Goal: Information Seeking & Learning: Compare options

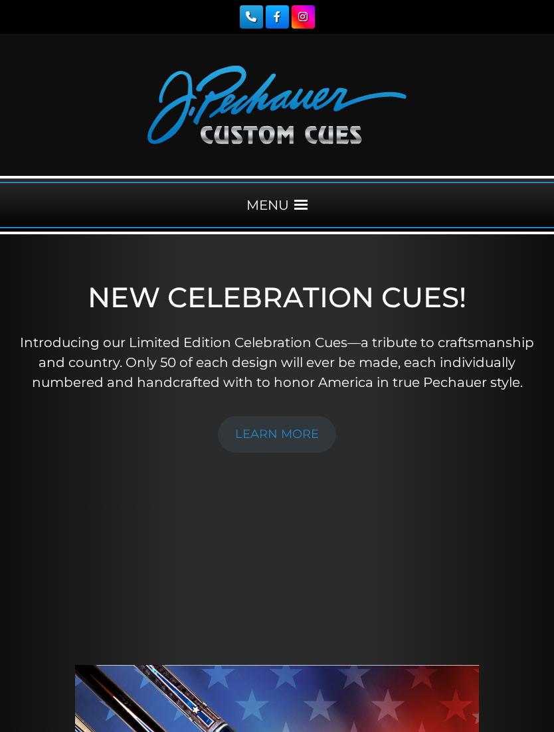
click at [299, 206] on span at bounding box center [300, 204] width 13 height 13
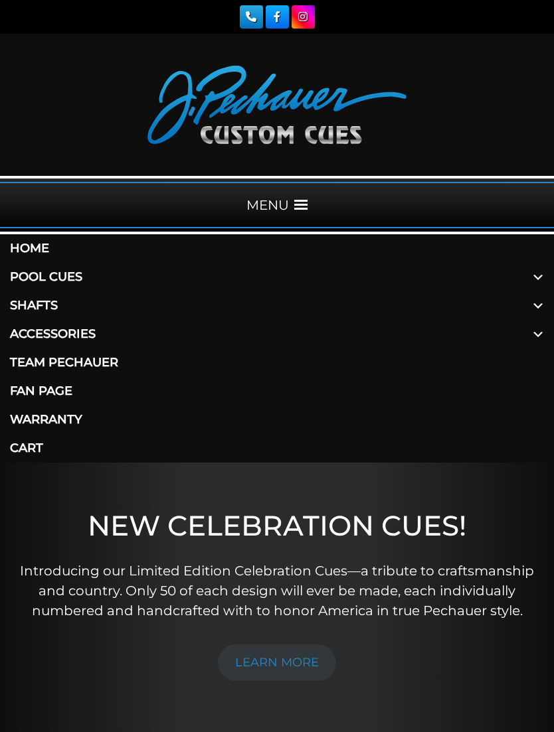
click at [534, 275] on span at bounding box center [538, 277] width 32 height 29
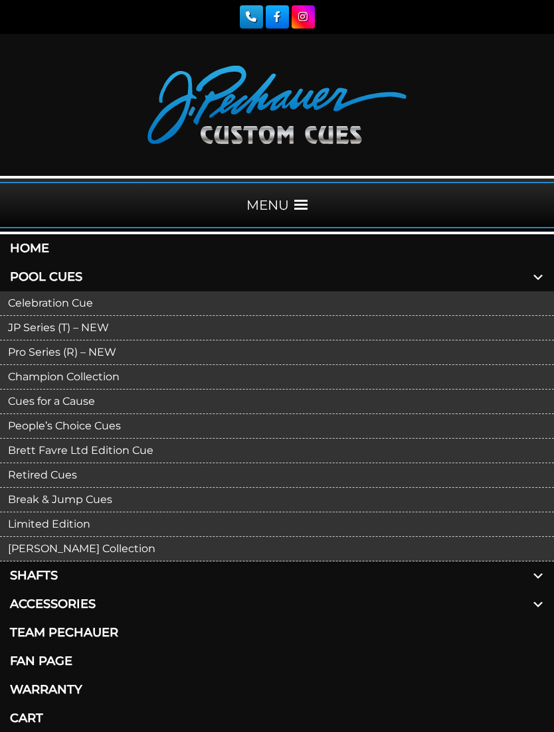
click at [115, 352] on link "Pro Series (R) – NEW" at bounding box center [277, 353] width 554 height 25
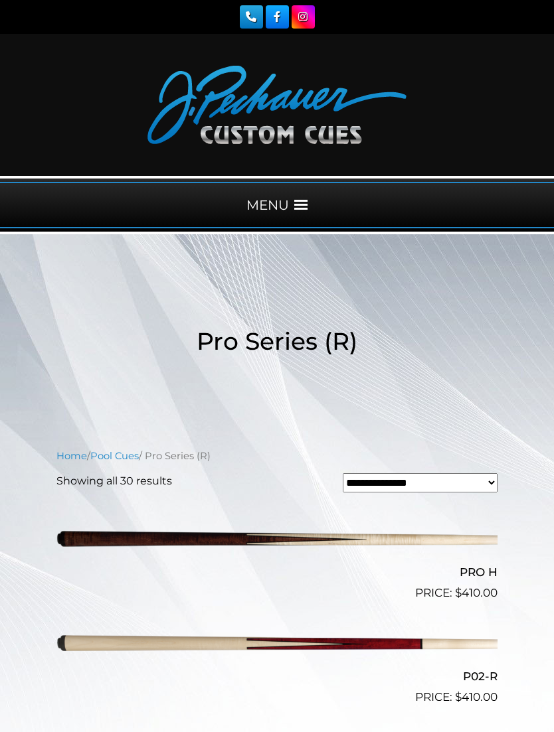
click at [306, 217] on div "MENU" at bounding box center [277, 205] width 554 height 46
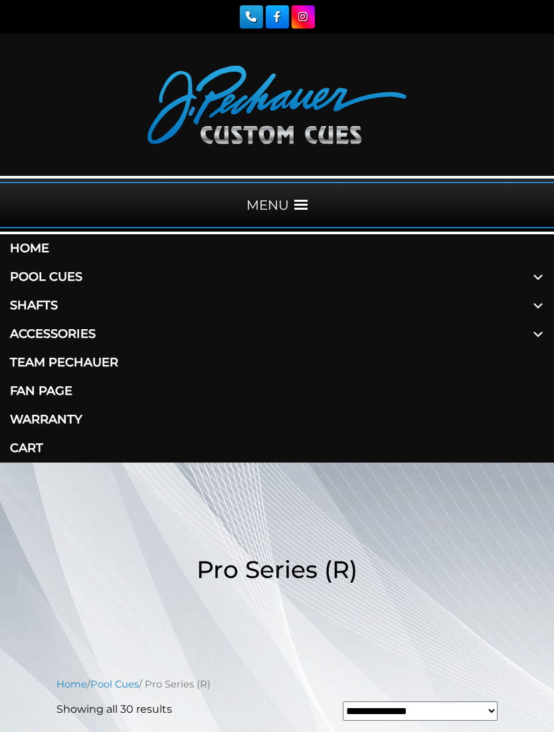
click at [86, 279] on link "Pool Cues" at bounding box center [277, 277] width 554 height 29
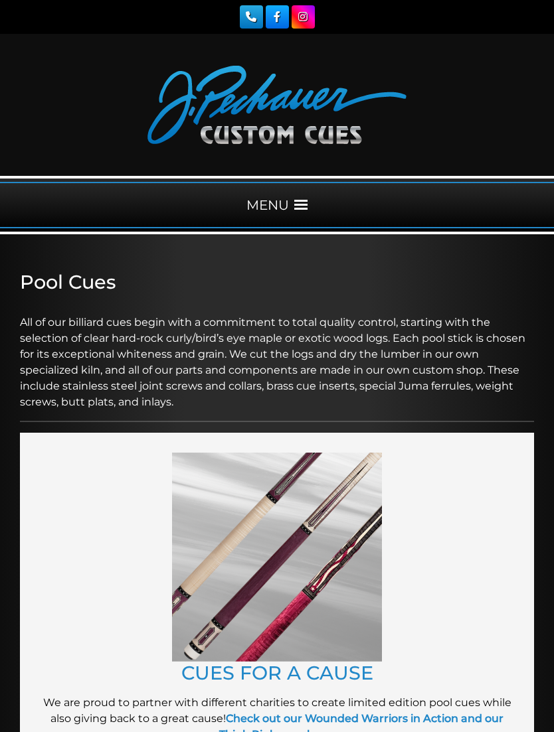
click at [293, 217] on div "MENU" at bounding box center [277, 205] width 554 height 46
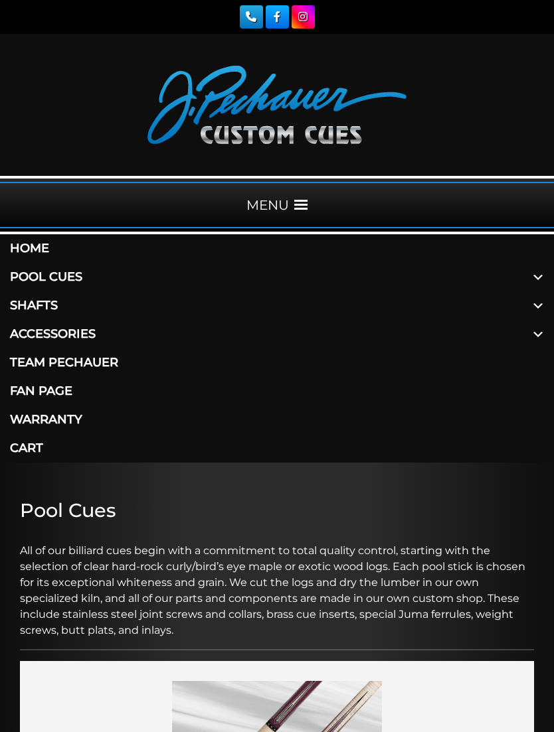
click at [532, 284] on span at bounding box center [538, 277] width 32 height 29
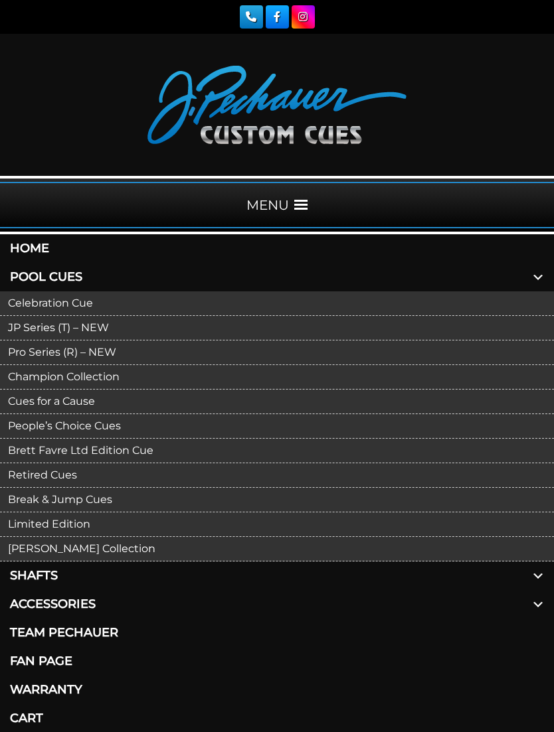
click at [66, 479] on link "Retired Cues" at bounding box center [277, 475] width 554 height 25
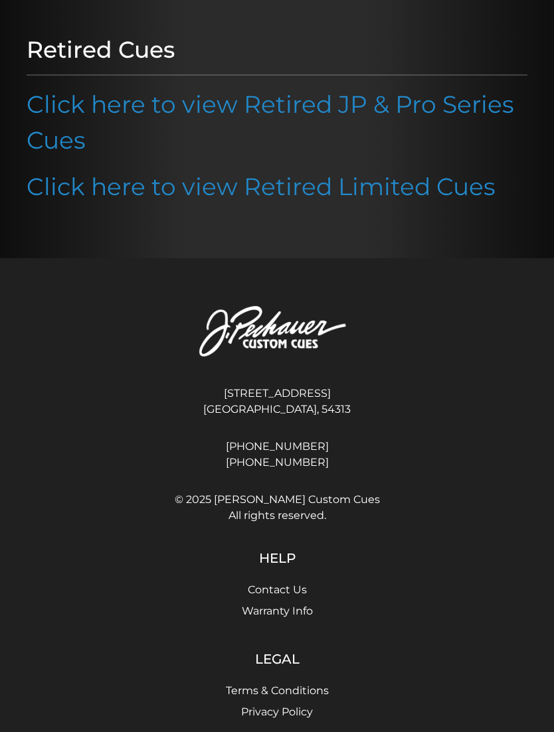
scroll to position [240, 0]
click at [479, 112] on link "Click here to view Retired JP & Pro Series Cues" at bounding box center [270, 122] width 487 height 65
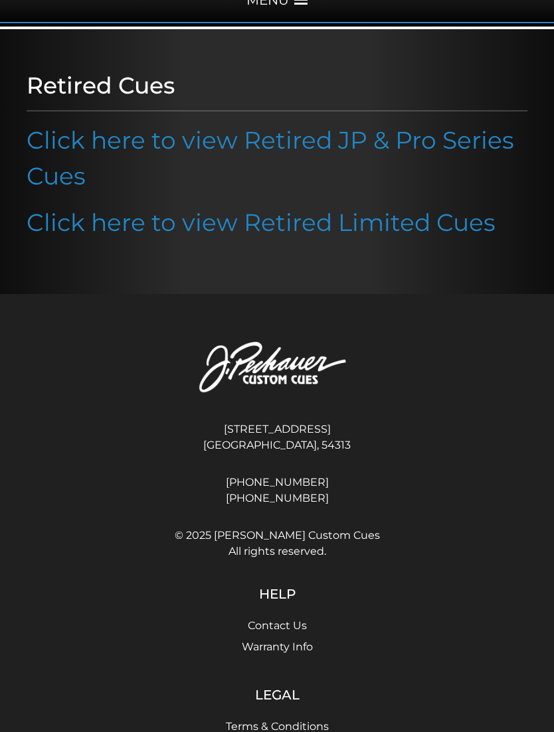
scroll to position [0, 0]
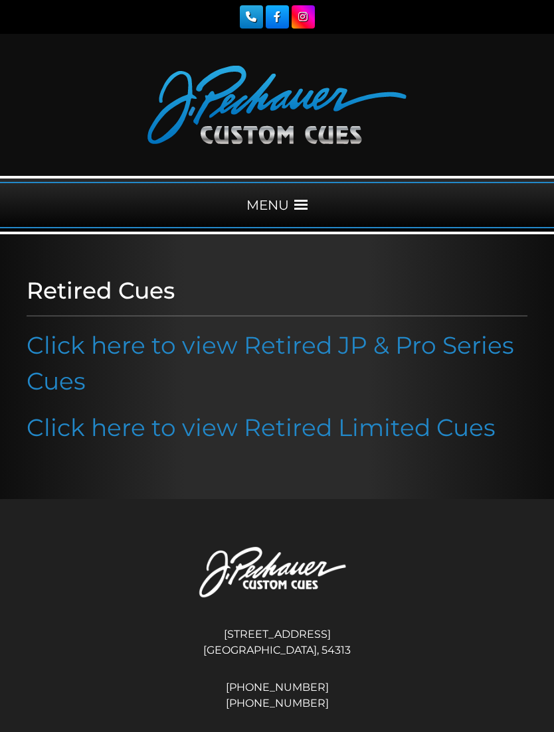
click at [309, 202] on div "MENU" at bounding box center [277, 205] width 554 height 46
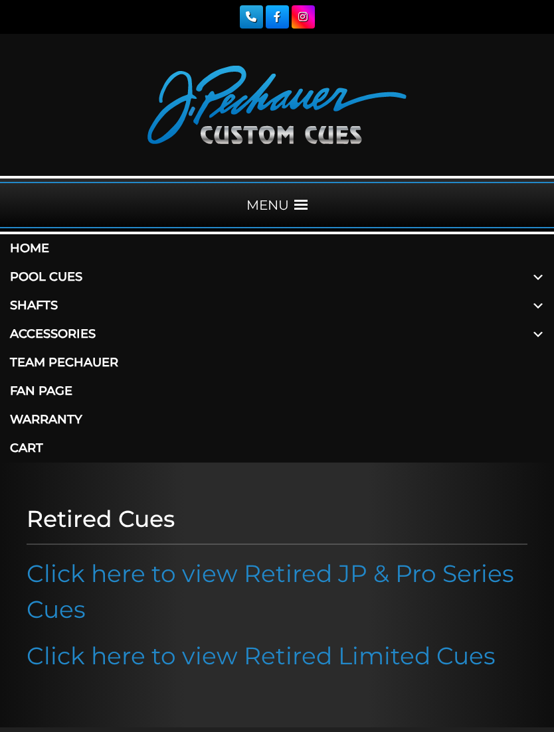
click at [48, 308] on link "Shafts" at bounding box center [277, 305] width 554 height 29
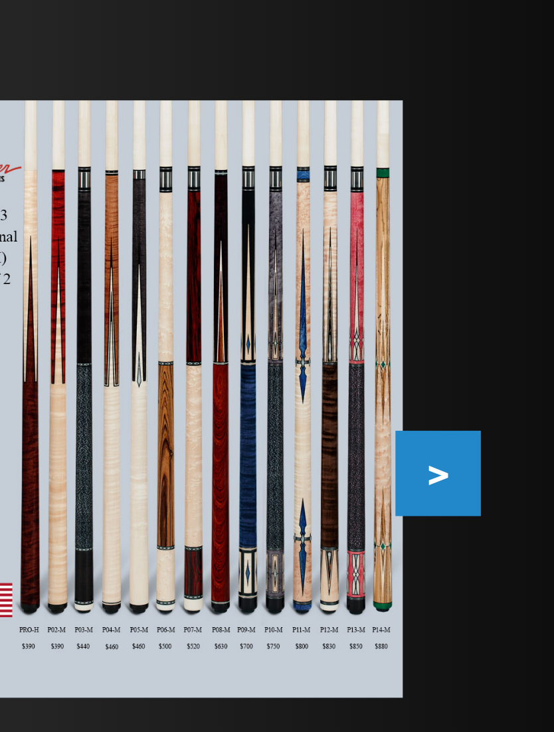
scroll to position [223, 0]
click at [510, 251] on button ">" at bounding box center [521, 262] width 23 height 23
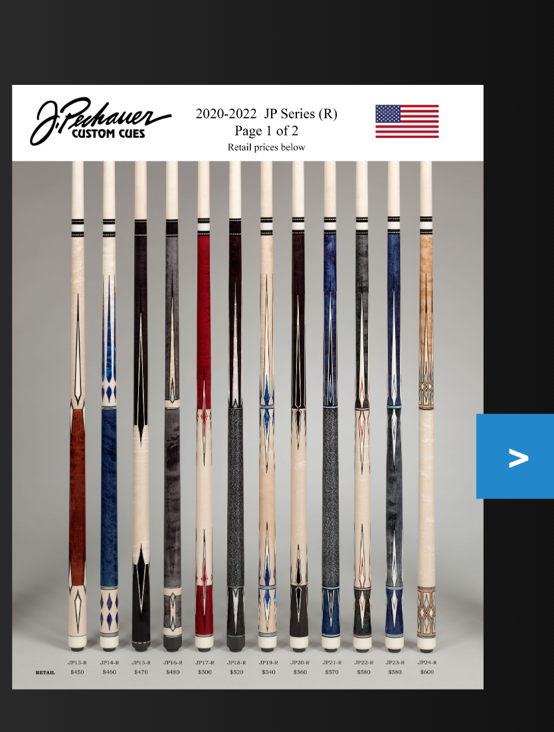
click at [510, 251] on button ">" at bounding box center [521, 262] width 23 height 23
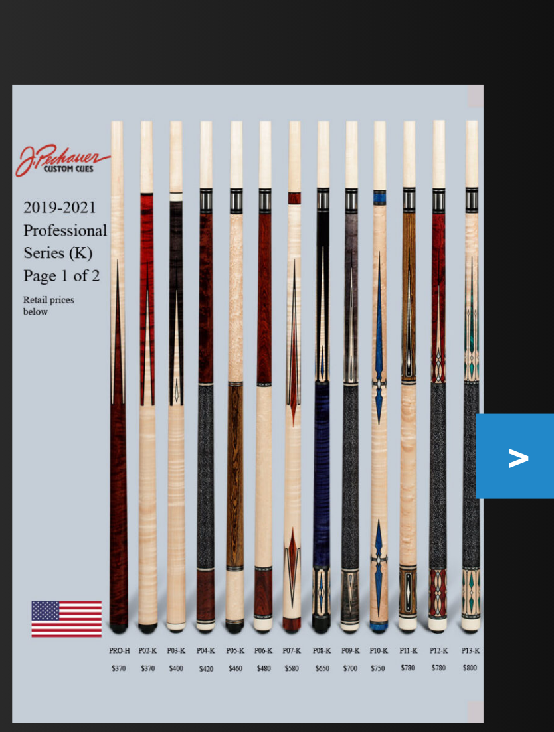
click at [510, 251] on button ">" at bounding box center [521, 262] width 23 height 23
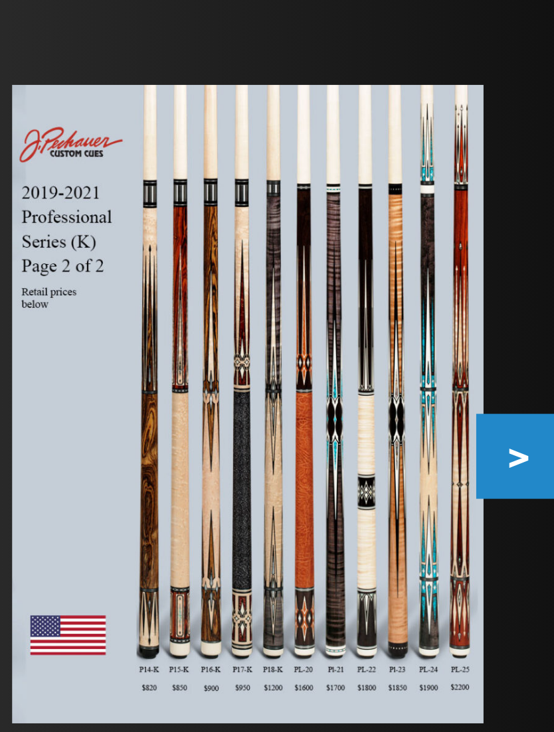
click at [384, 161] on img at bounding box center [448, 248] width 129 height 175
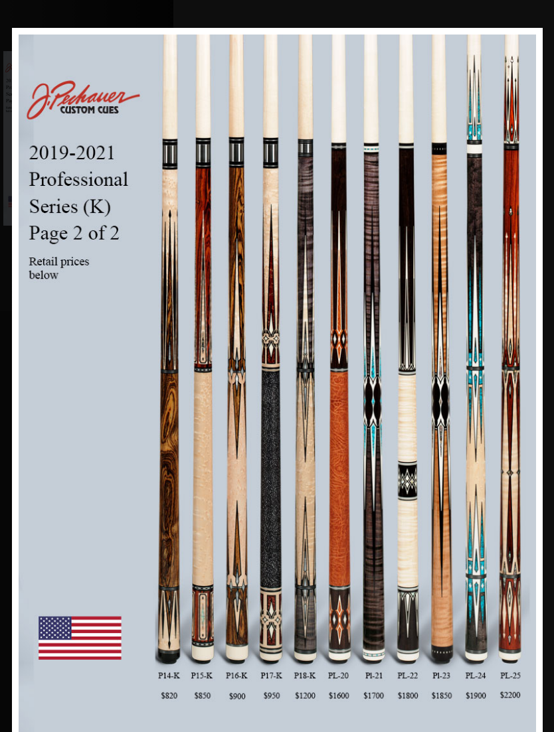
scroll to position [333, 380]
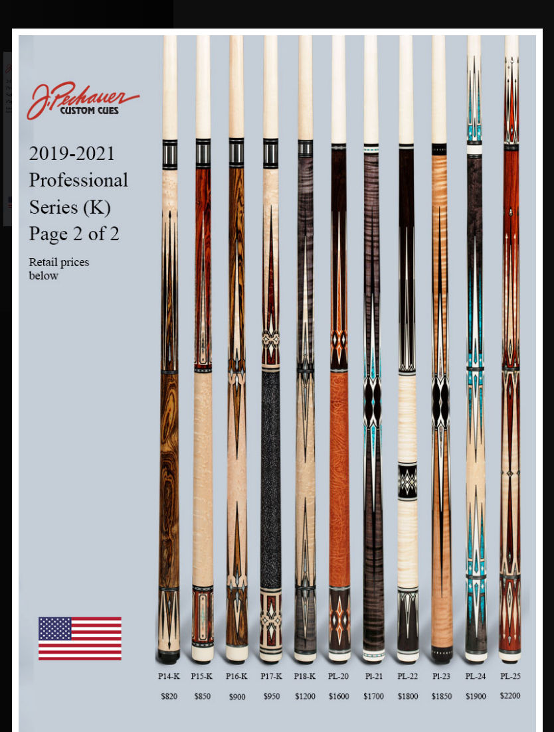
click at [528, 384] on link at bounding box center [422, 385] width 239 height 713
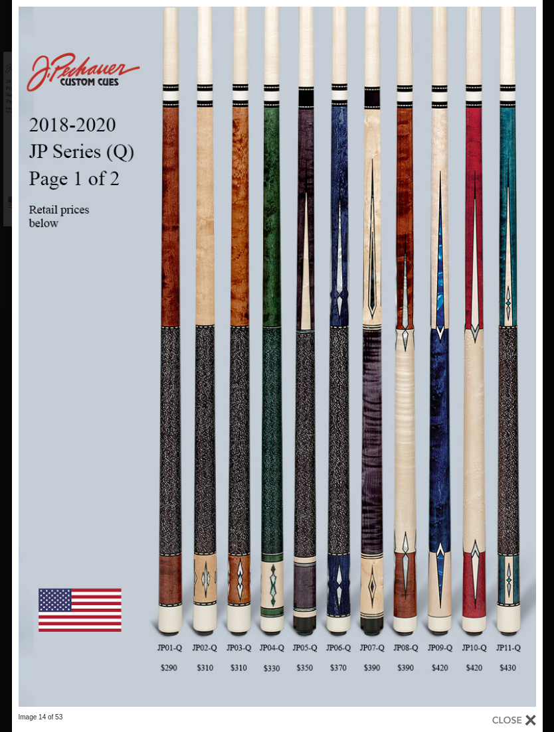
click at [528, 358] on link at bounding box center [422, 356] width 239 height 713
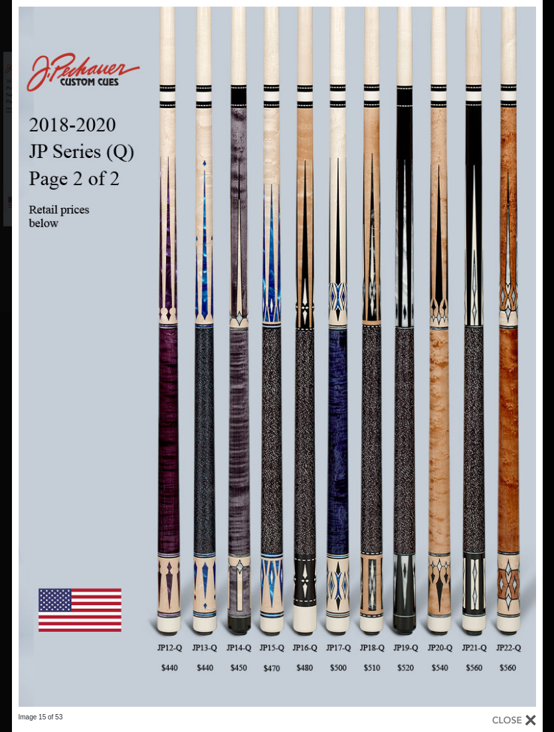
click at [528, 356] on link at bounding box center [422, 356] width 239 height 713
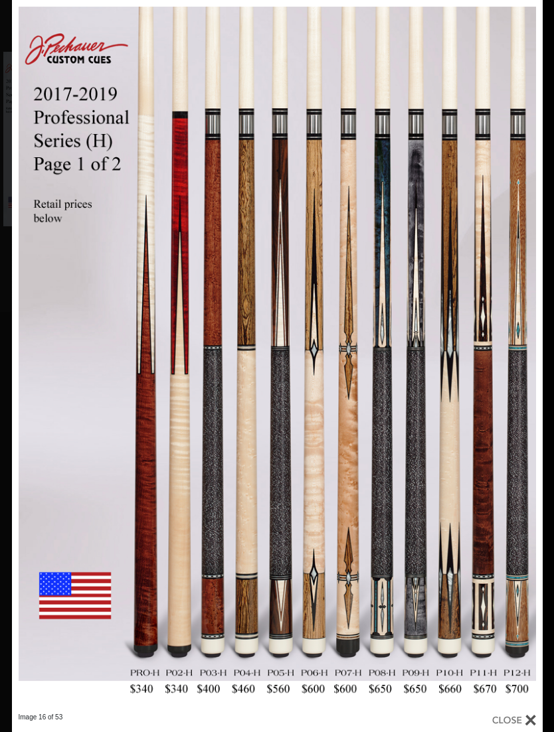
click at [525, 358] on link at bounding box center [422, 356] width 239 height 713
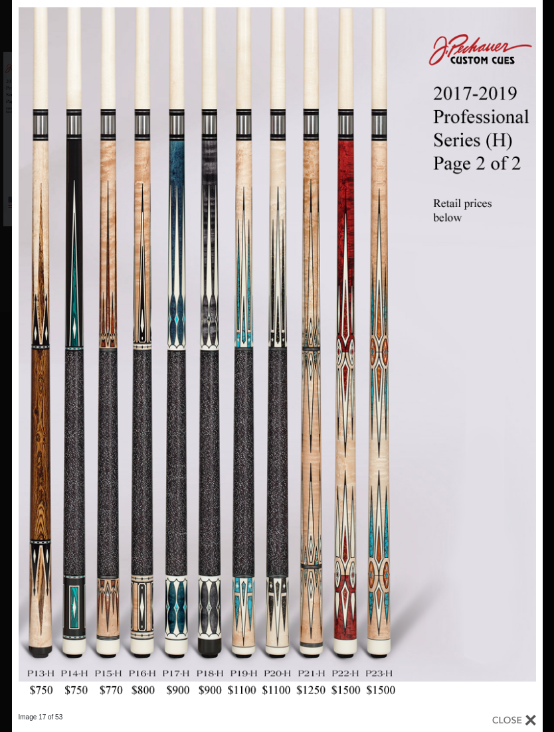
click at [528, 353] on link at bounding box center [422, 356] width 239 height 713
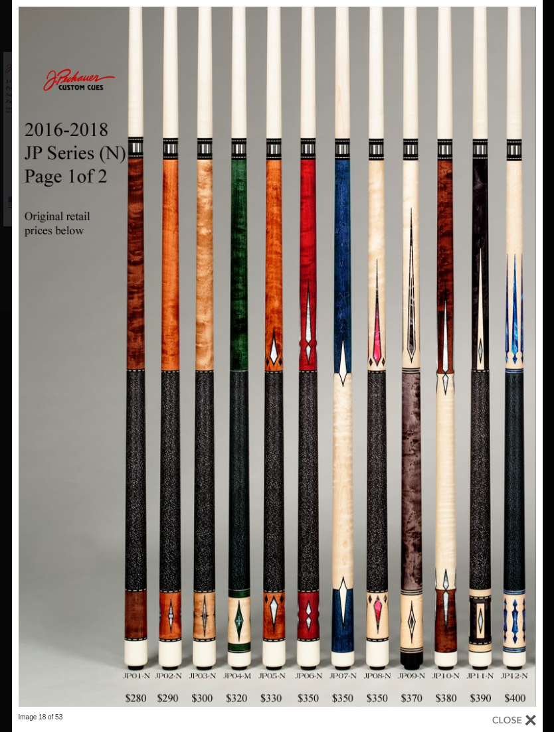
click at [527, 359] on link at bounding box center [422, 356] width 239 height 713
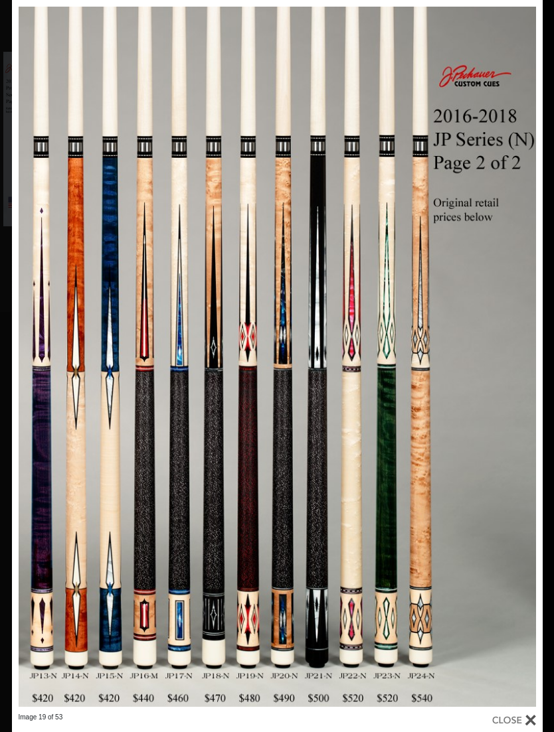
click at [528, 354] on link at bounding box center [422, 356] width 239 height 713
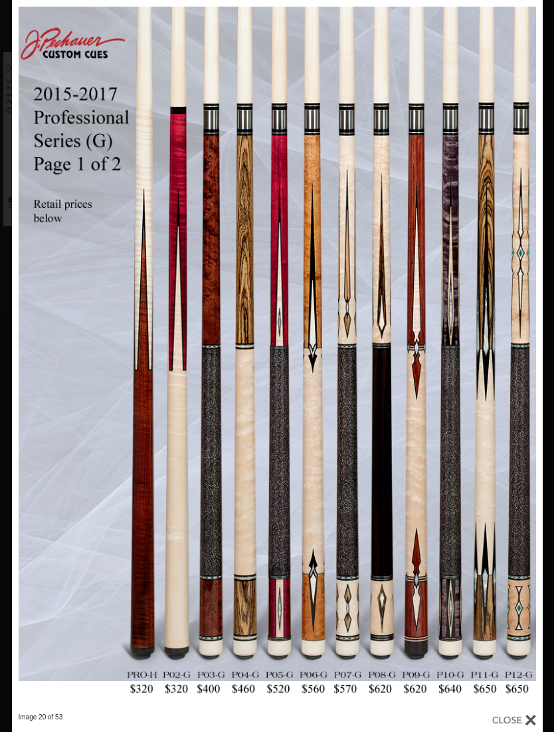
click at [530, 353] on link at bounding box center [422, 356] width 239 height 713
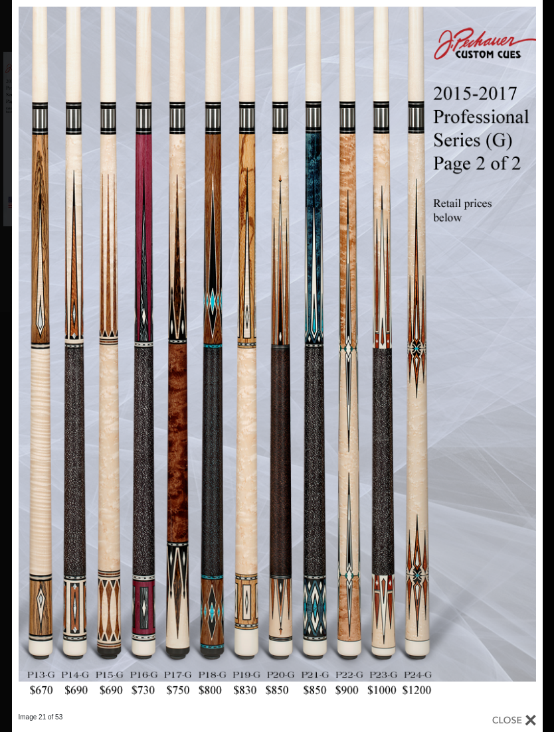
click at [526, 356] on link at bounding box center [422, 356] width 239 height 713
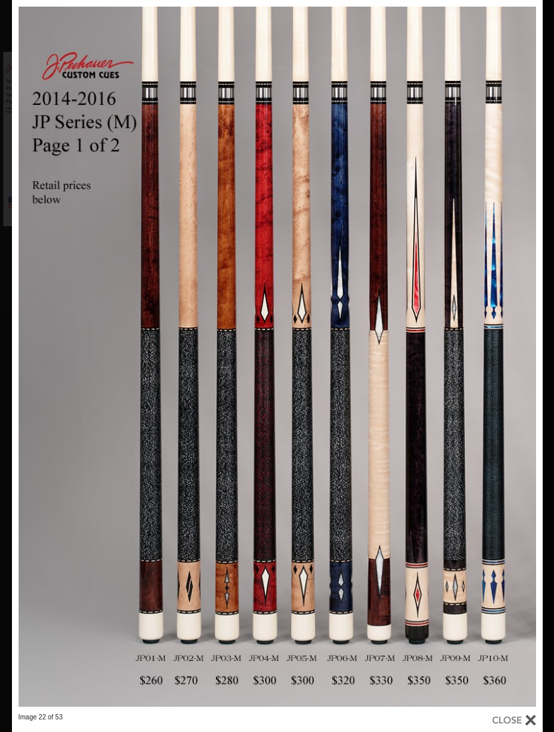
click at [527, 358] on link at bounding box center [422, 356] width 239 height 713
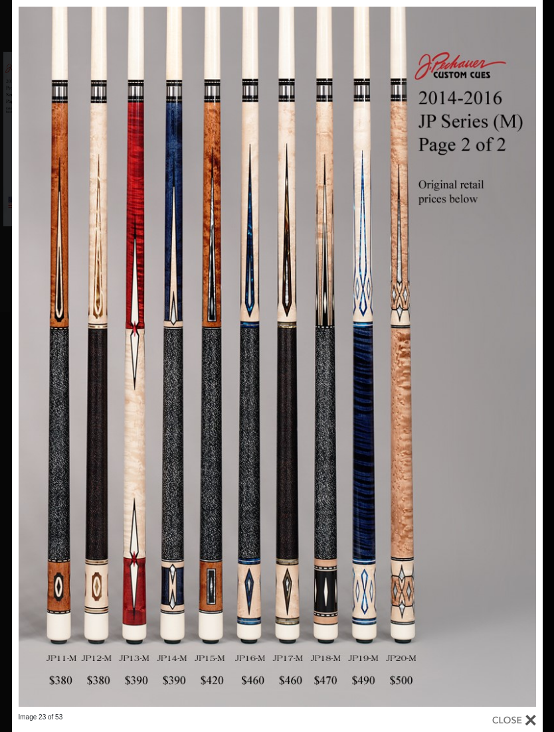
click at [527, 354] on link at bounding box center [422, 356] width 239 height 713
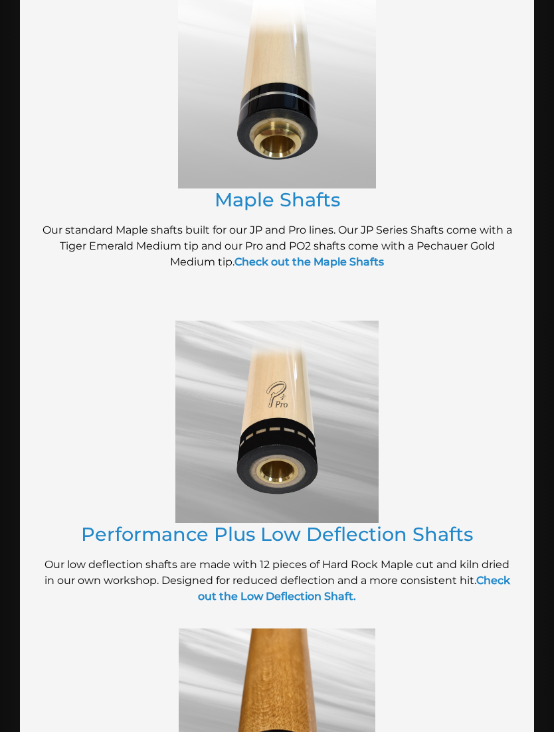
scroll to position [699, 0]
click at [443, 543] on link "Performance Plus Low Deflection Shafts" at bounding box center [277, 533] width 392 height 23
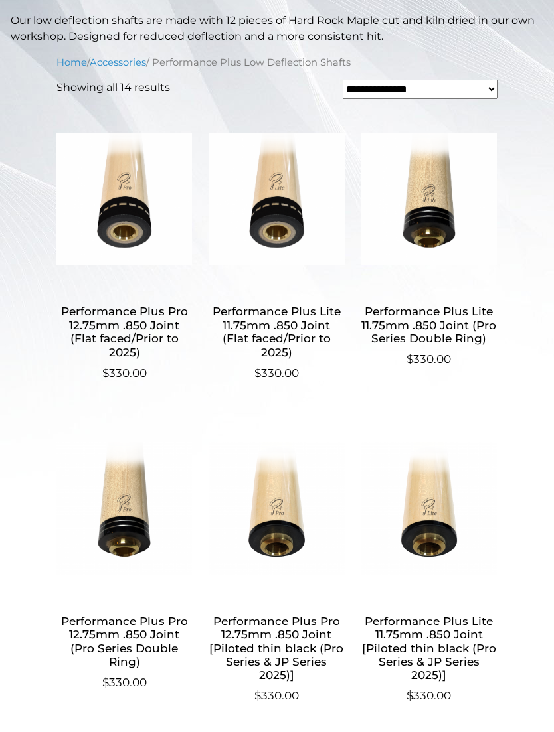
scroll to position [388, 0]
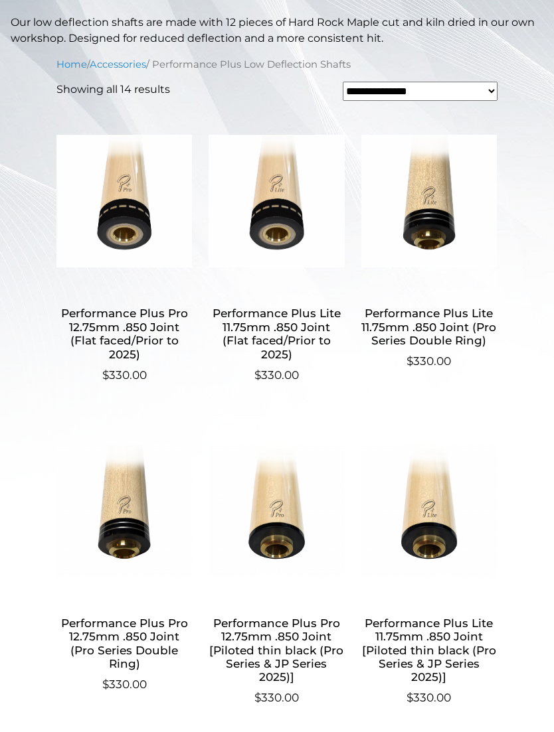
click at [290, 508] on img at bounding box center [275, 510] width 135 height 179
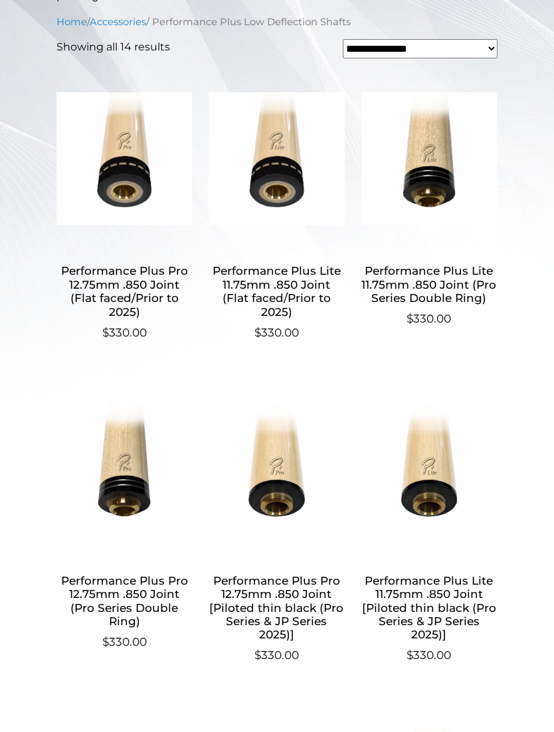
click at [133, 476] on img at bounding box center [123, 467] width 135 height 179
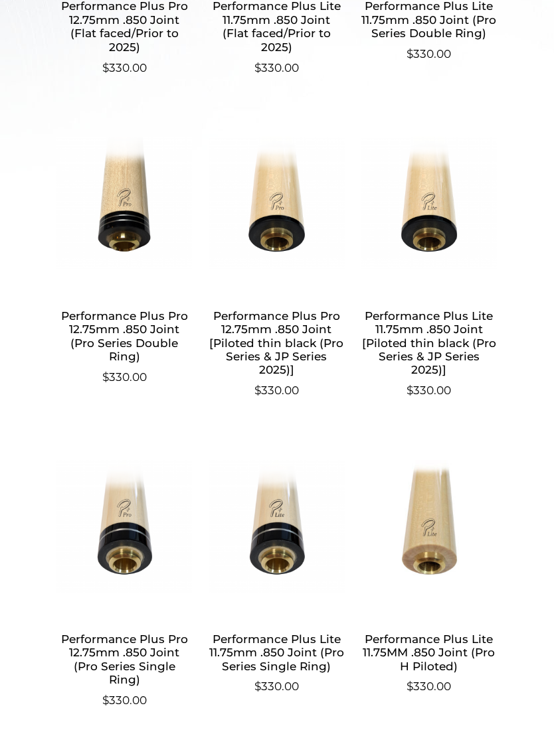
scroll to position [649, 0]
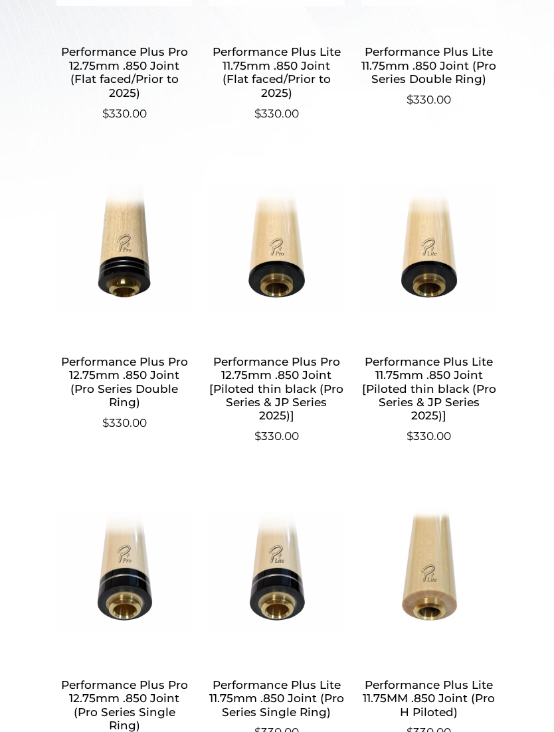
click at [279, 272] on img at bounding box center [275, 248] width 135 height 179
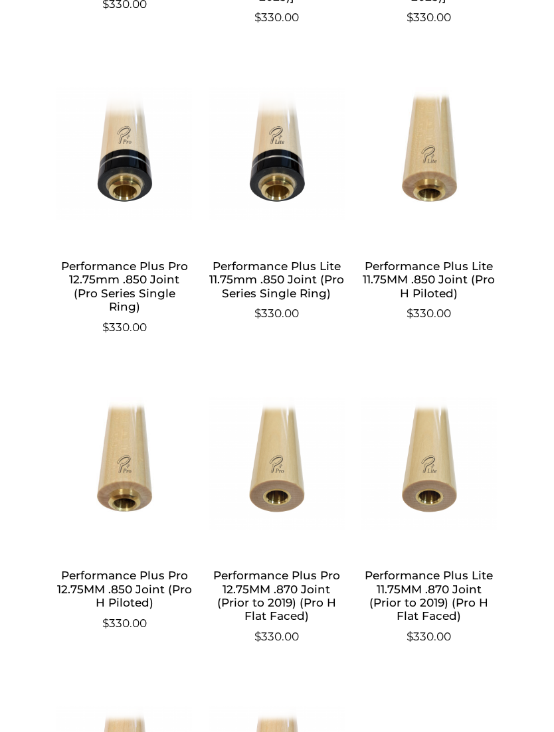
scroll to position [1070, 0]
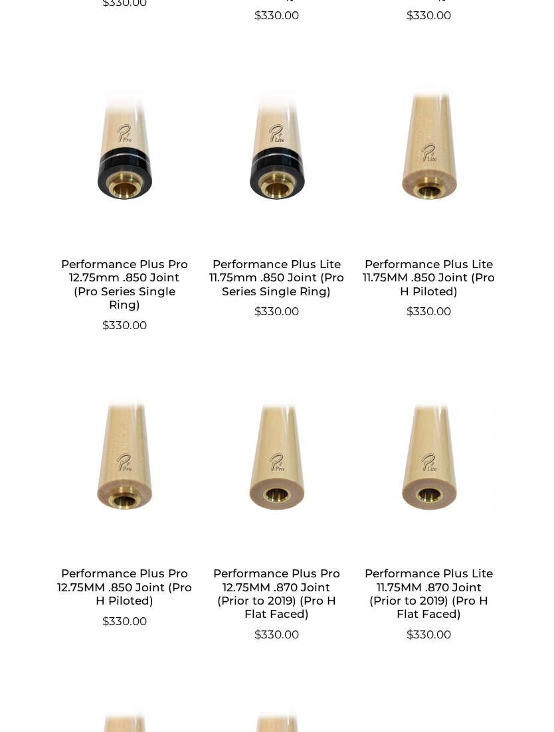
click at [125, 426] on img at bounding box center [123, 461] width 135 height 179
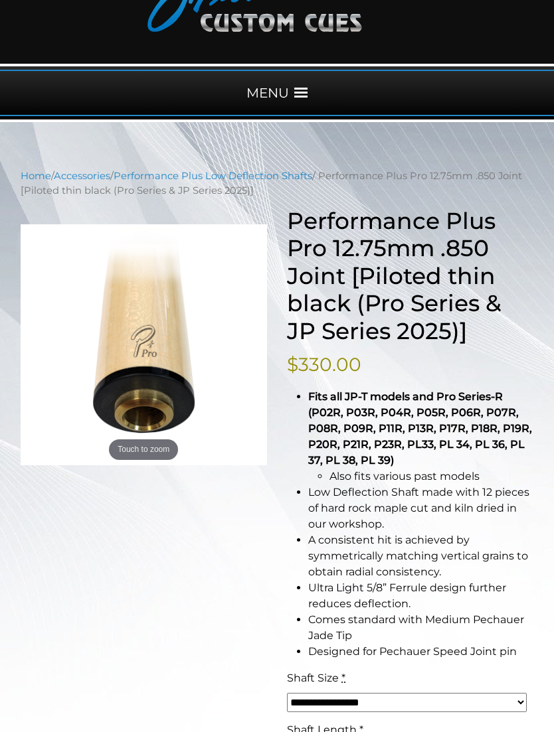
scroll to position [112, 0]
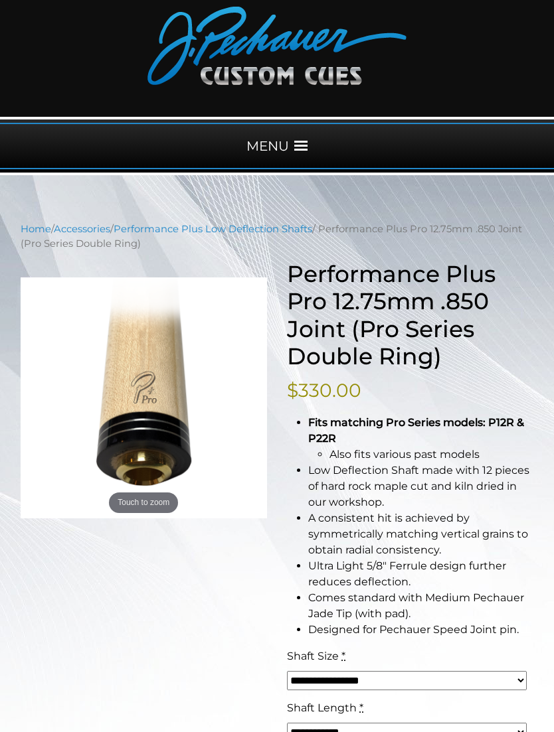
scroll to position [78, 0]
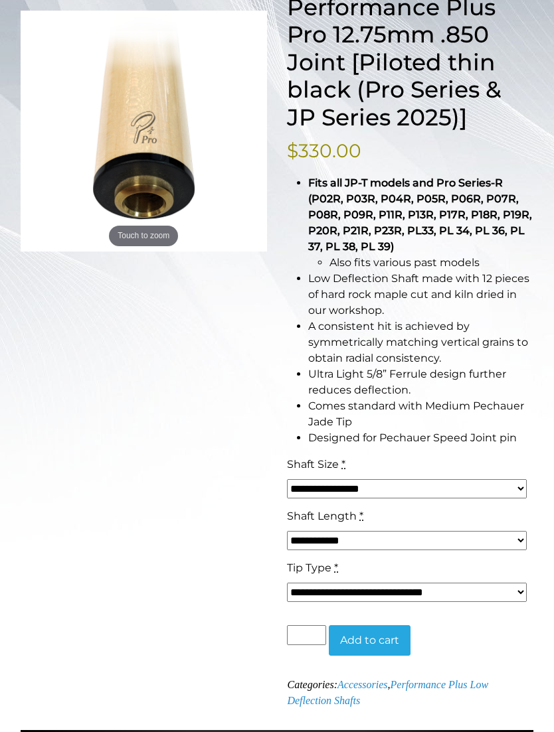
scroll to position [325, 0]
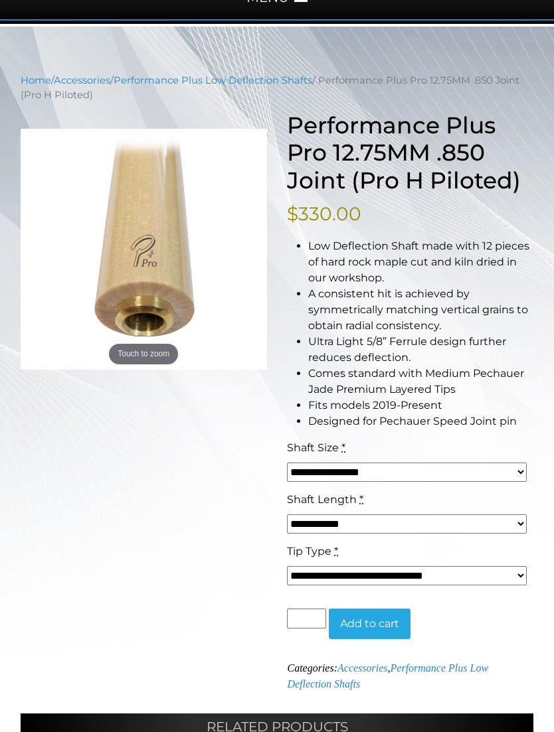
scroll to position [208, 0]
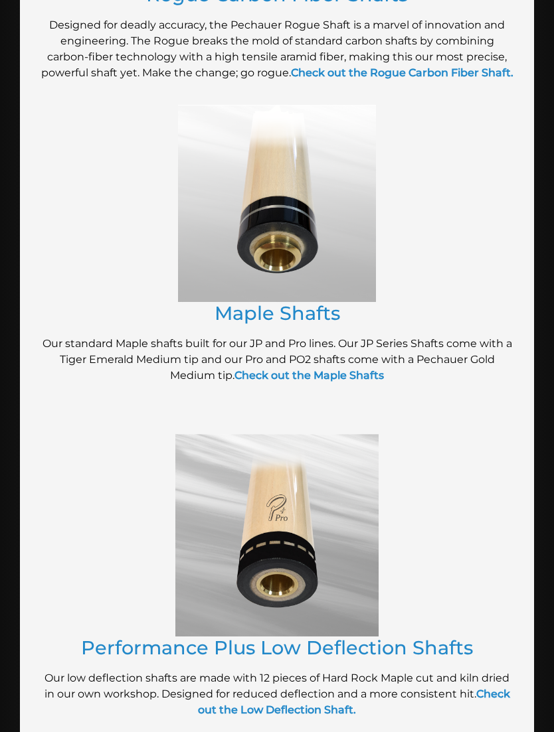
scroll to position [542, 0]
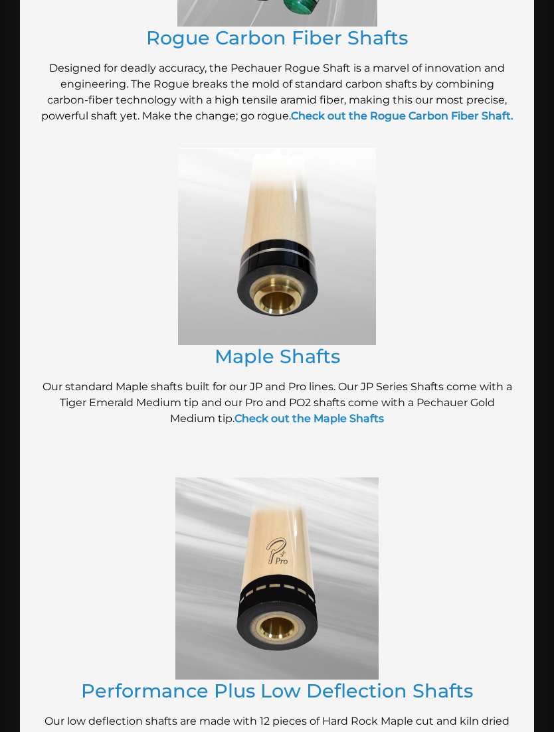
click at [289, 275] on img at bounding box center [277, 247] width 198 height 198
click at [362, 425] on link "Check out the Maple Shafts" at bounding box center [308, 418] width 149 height 13
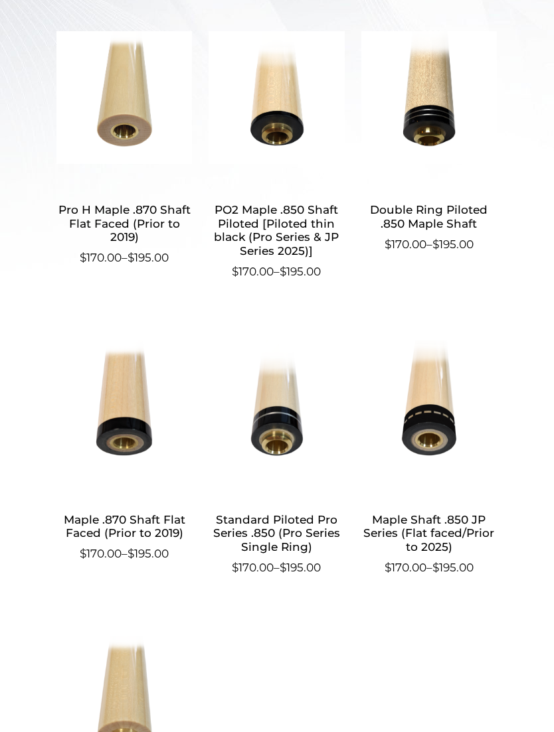
scroll to position [597, 0]
click at [294, 125] on img at bounding box center [275, 98] width 135 height 179
click at [1, 396] on main "**********" at bounding box center [277, 302] width 554 height 1330
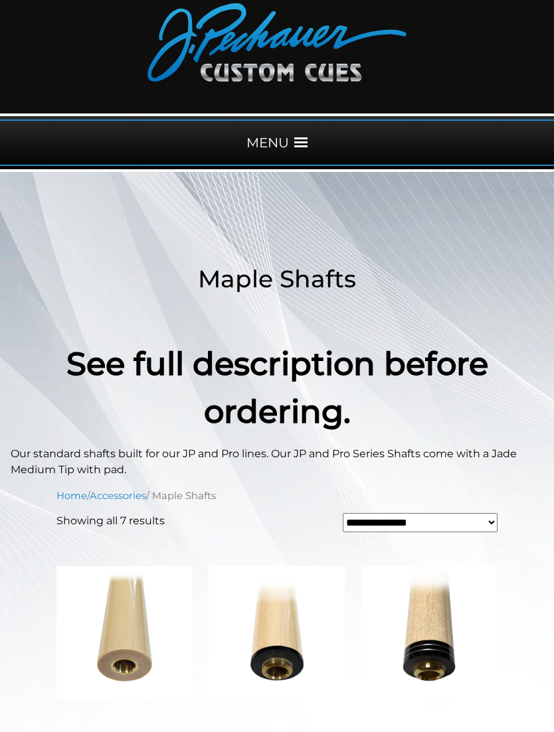
scroll to position [0, 0]
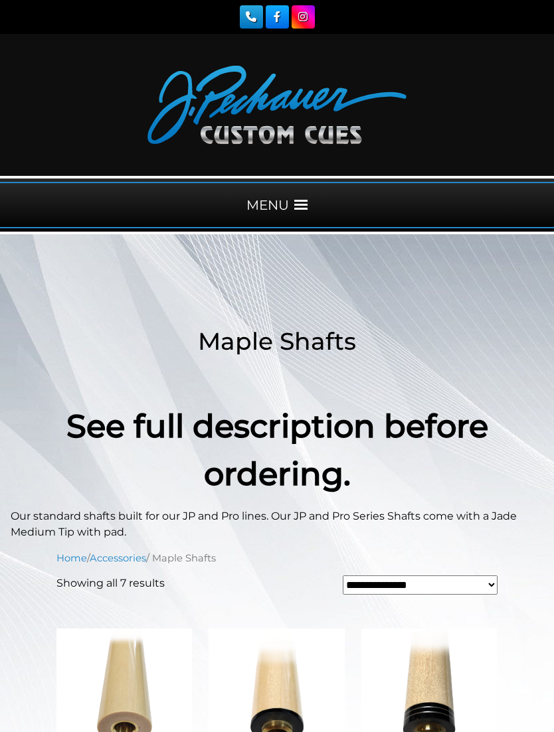
click at [303, 207] on span at bounding box center [300, 204] width 13 height 13
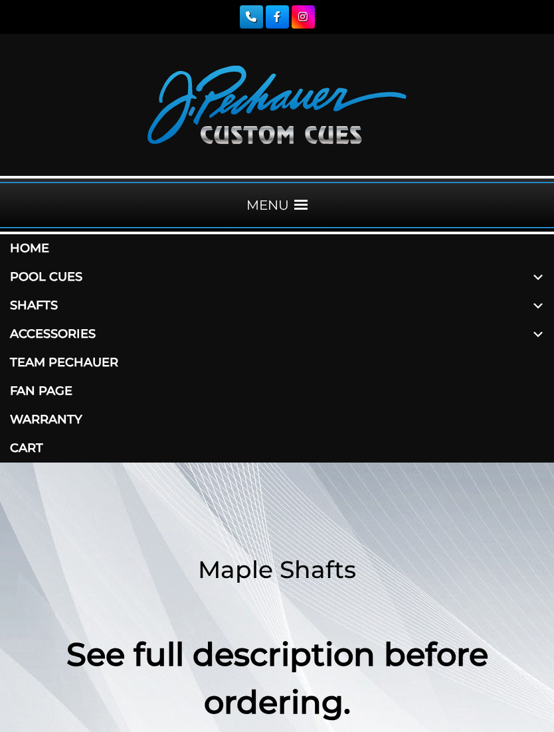
click at [536, 275] on span at bounding box center [538, 277] width 32 height 29
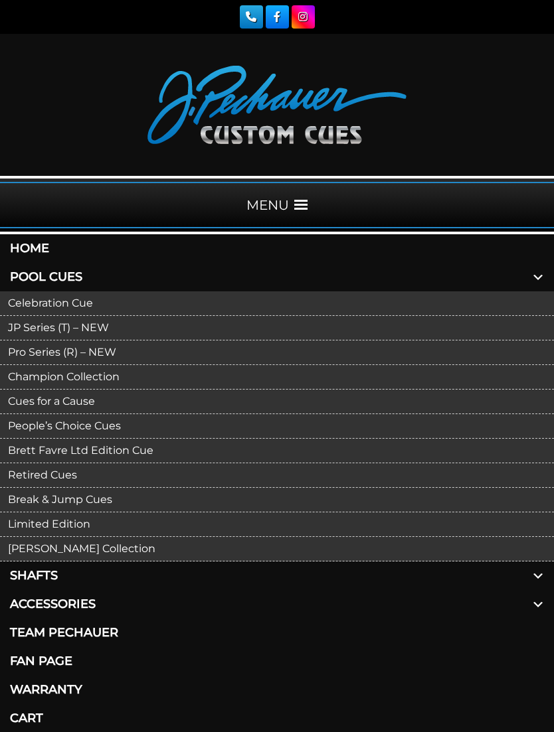
click at [107, 355] on link "Pro Series (R) – NEW" at bounding box center [277, 353] width 554 height 25
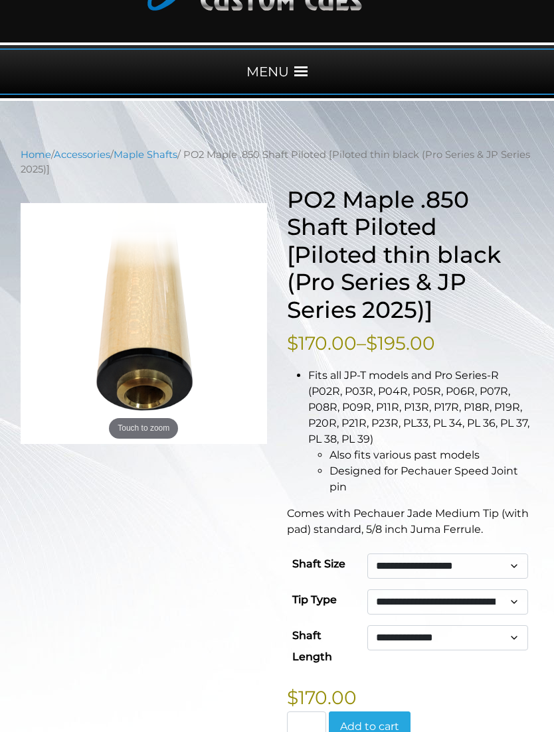
scroll to position [133, 0]
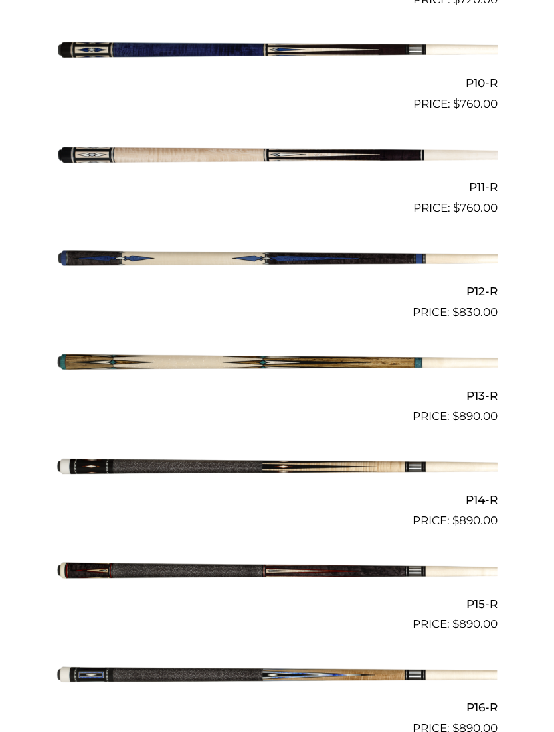
scroll to position [1470, 0]
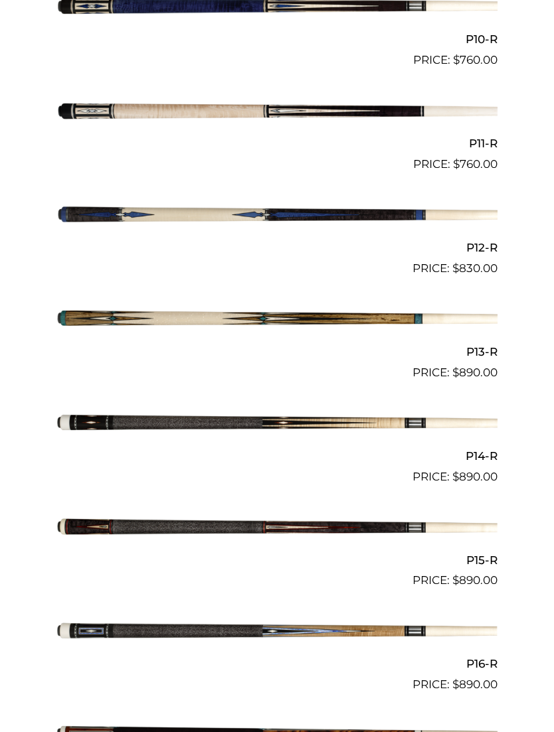
click at [356, 313] on img at bounding box center [276, 319] width 441 height 73
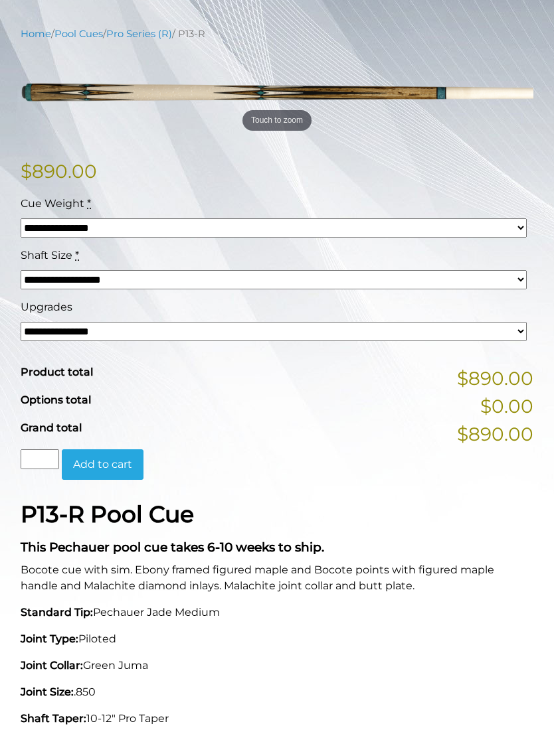
scroll to position [255, 0]
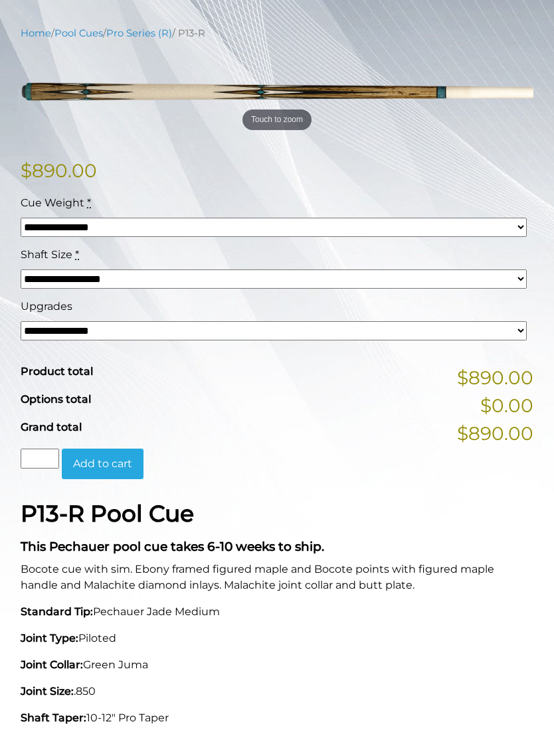
click at [522, 325] on select "**********" at bounding box center [274, 330] width 506 height 19
select select "*****"
click at [511, 331] on select "**********" at bounding box center [274, 330] width 506 height 19
click at [512, 224] on select "**********" at bounding box center [274, 227] width 506 height 19
select select "*****"
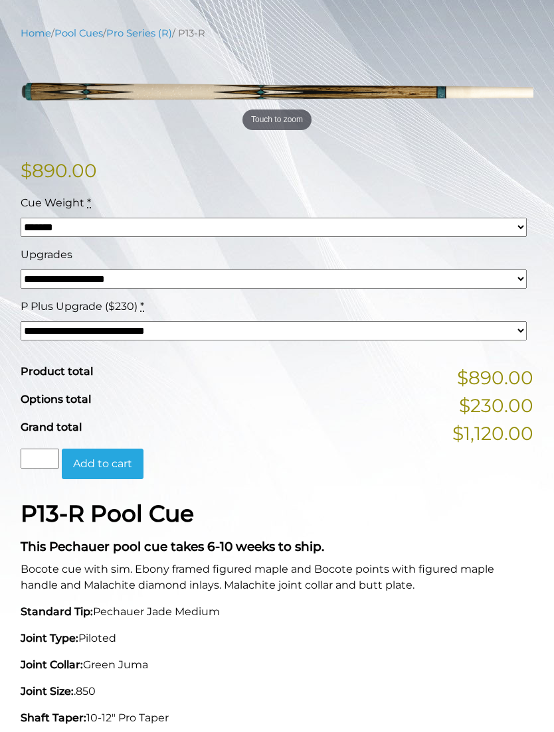
click at [517, 331] on select "**********" at bounding box center [274, 330] width 506 height 19
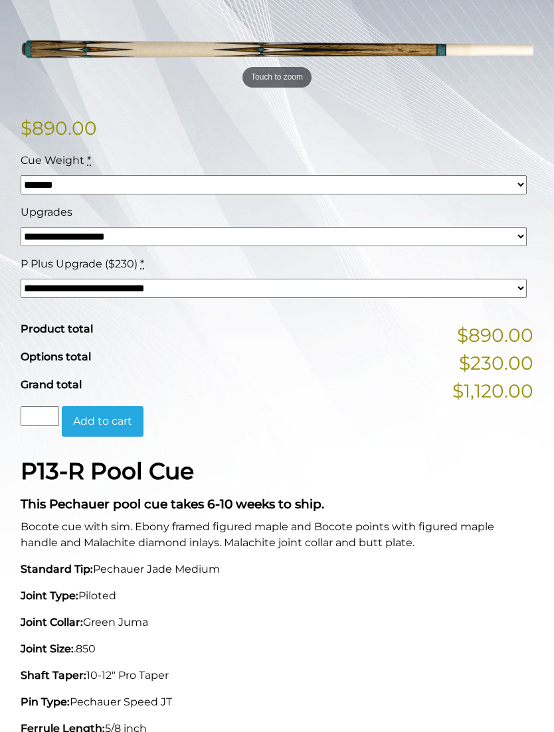
click at [514, 243] on select "**********" at bounding box center [274, 236] width 506 height 19
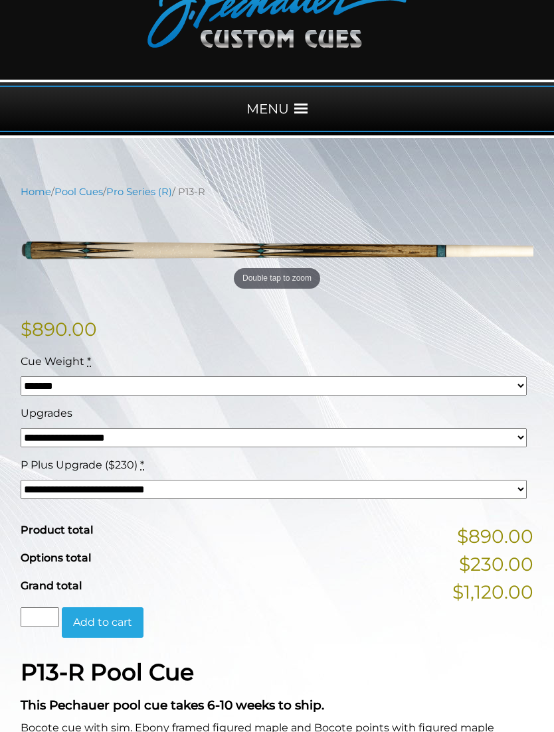
scroll to position [95, 0]
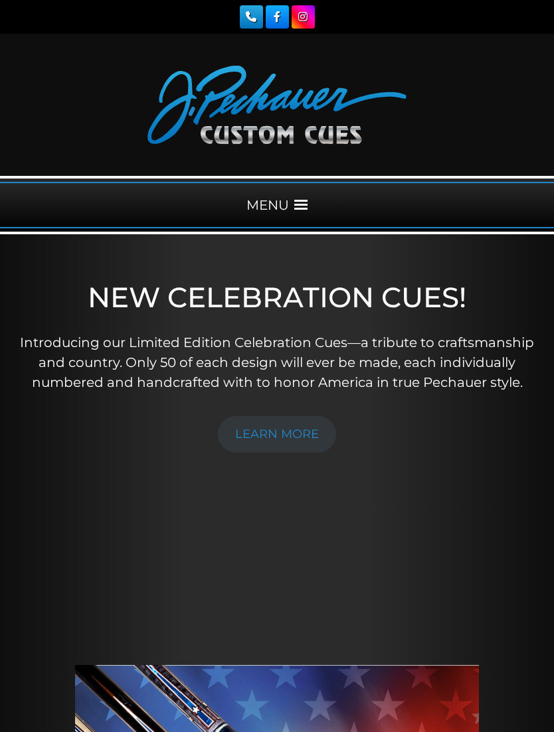
click at [302, 203] on span at bounding box center [300, 204] width 13 height 13
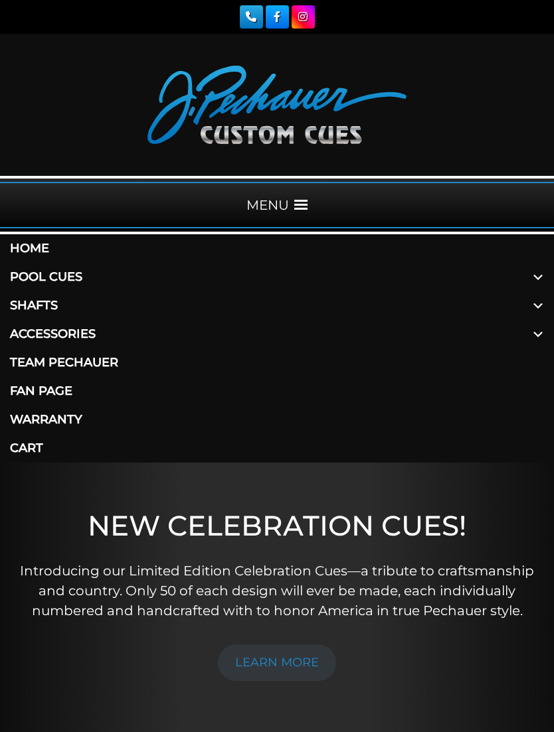
click at [536, 309] on span at bounding box center [538, 305] width 32 height 29
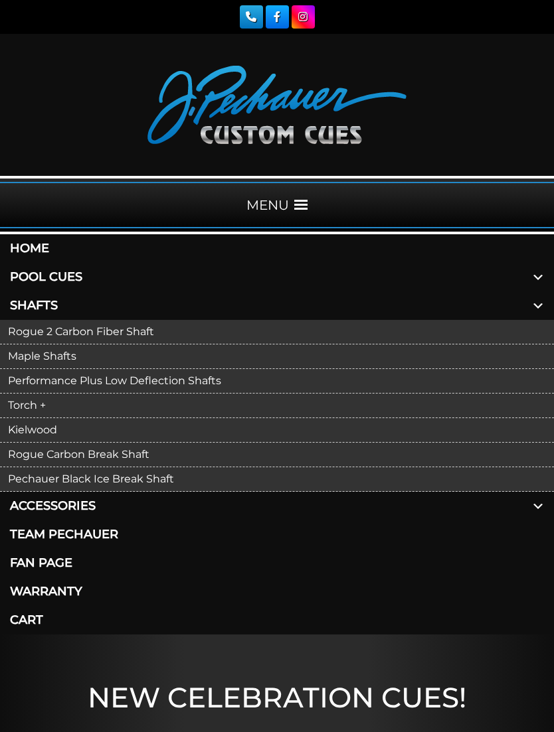
click at [198, 385] on link "Performance Plus Low Deflection Shafts" at bounding box center [277, 381] width 554 height 25
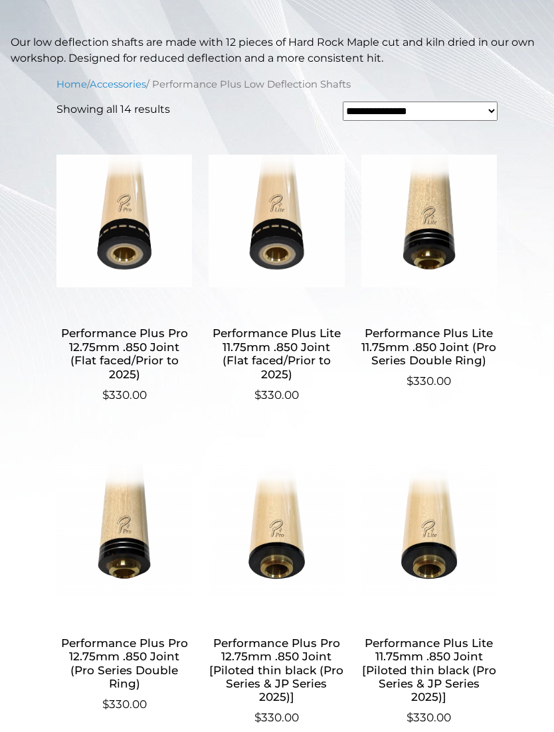
scroll to position [367, 0]
click at [291, 234] on img at bounding box center [275, 221] width 135 height 179
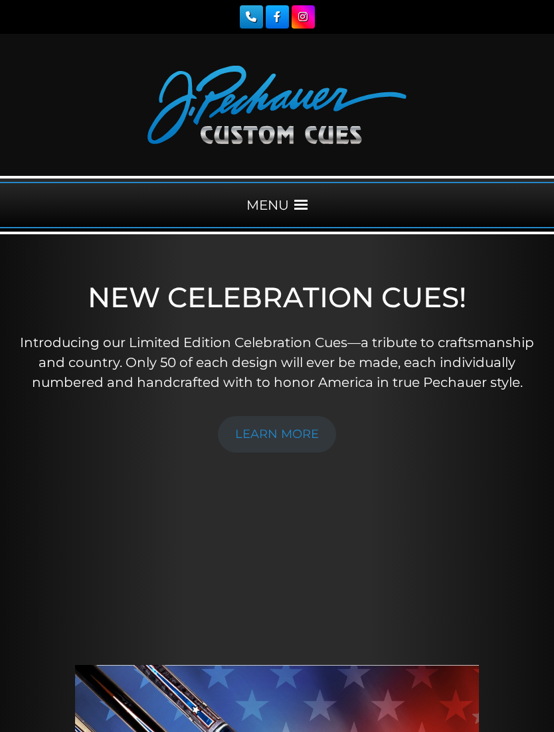
click at [302, 205] on span at bounding box center [300, 204] width 13 height 13
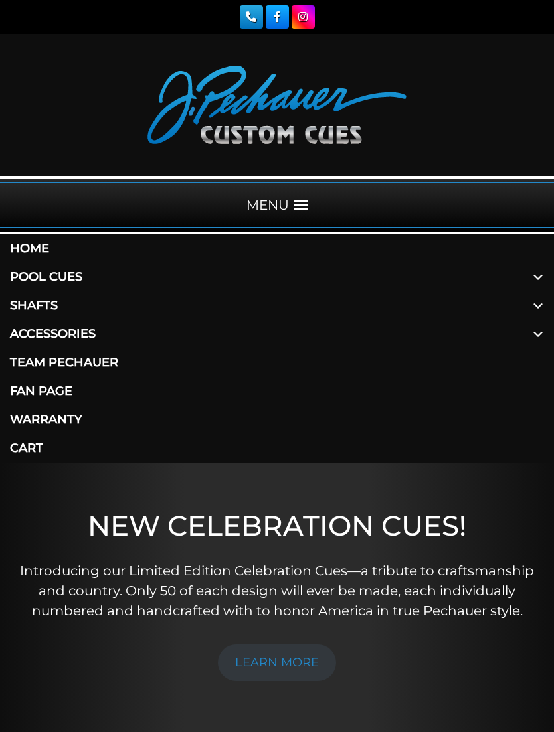
click at [531, 310] on span at bounding box center [538, 305] width 32 height 29
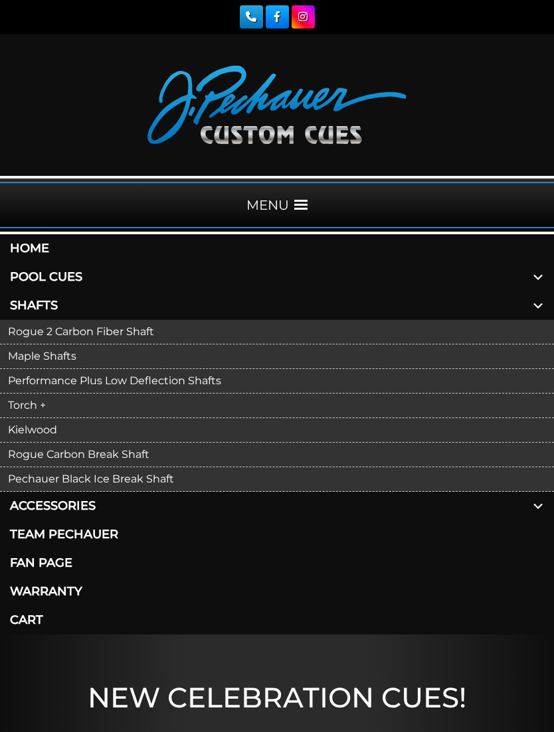
click at [42, 409] on link "Torch +" at bounding box center [277, 406] width 554 height 25
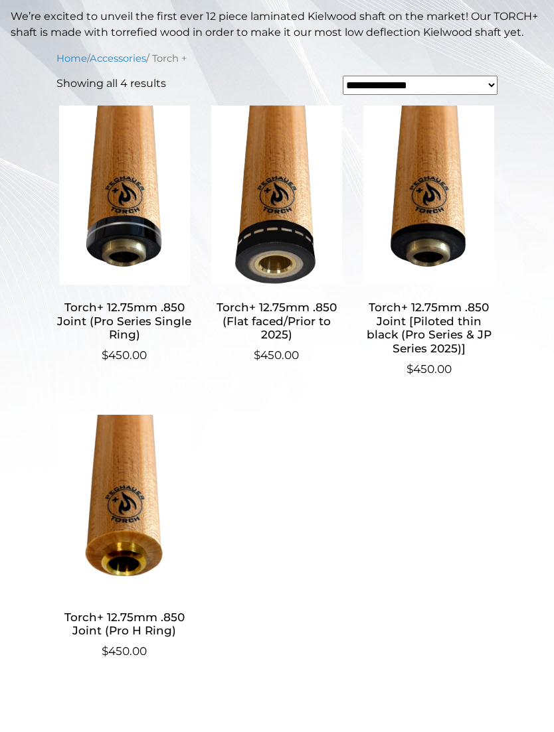
scroll to position [436, 0]
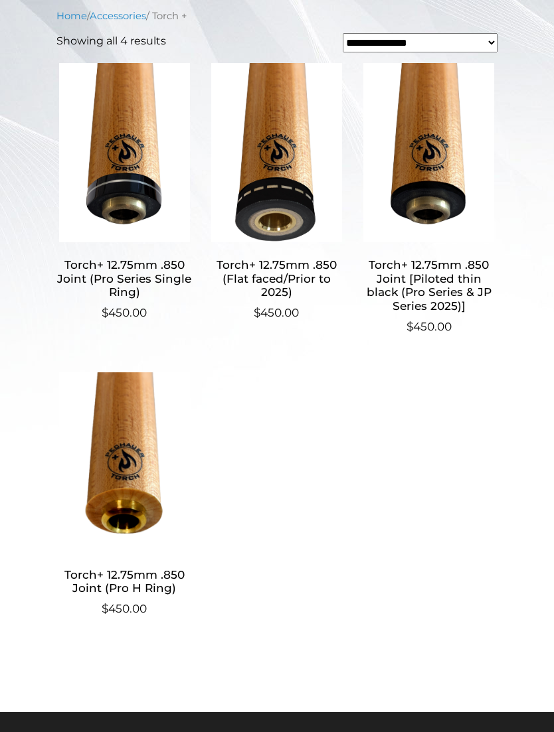
click at [445, 287] on h2 "Torch+ 12.75mm .850 Joint [Piloted thin black (Pro Series & JP Series 2025)]" at bounding box center [428, 286] width 135 height 66
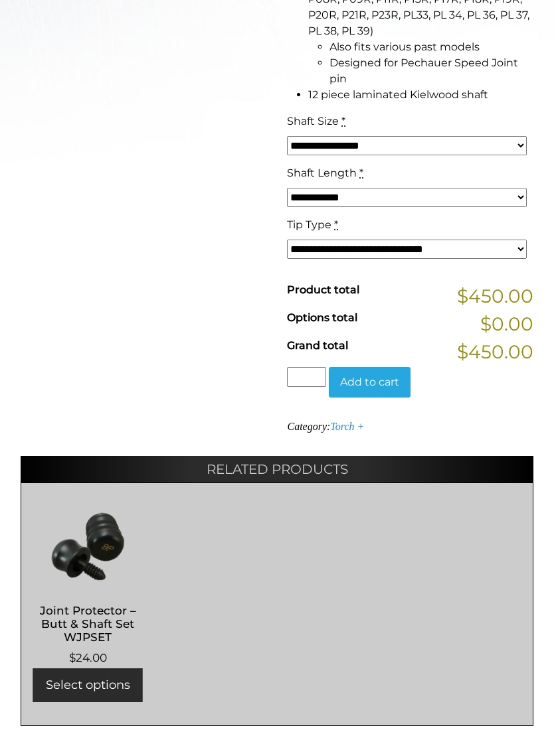
scroll to position [703, 0]
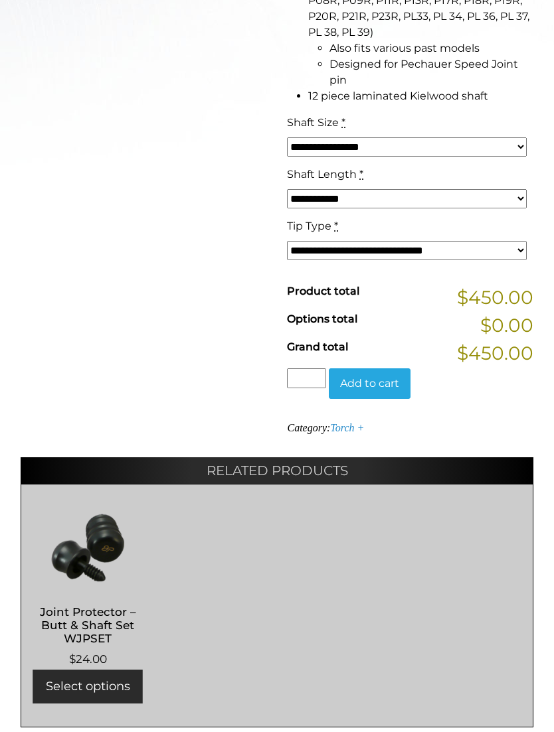
click at [521, 143] on select "**********" at bounding box center [407, 146] width 240 height 19
click at [514, 253] on select "**********" at bounding box center [407, 250] width 240 height 19
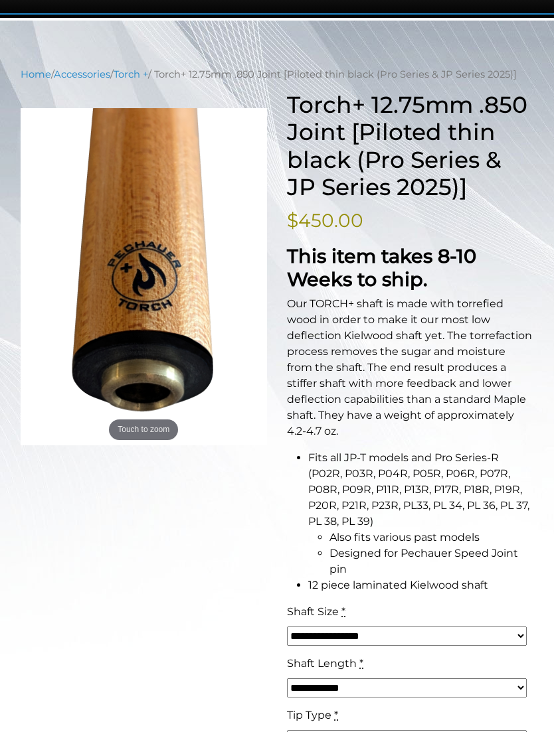
scroll to position [207, 0]
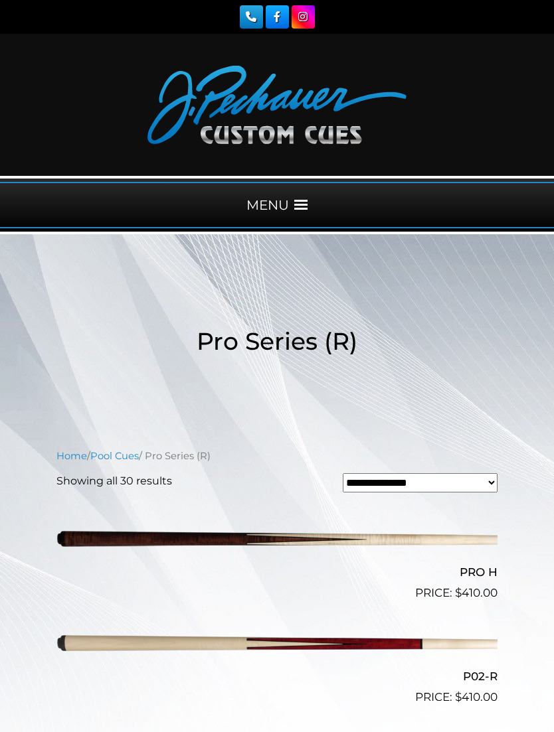
click at [300, 203] on span at bounding box center [300, 204] width 13 height 13
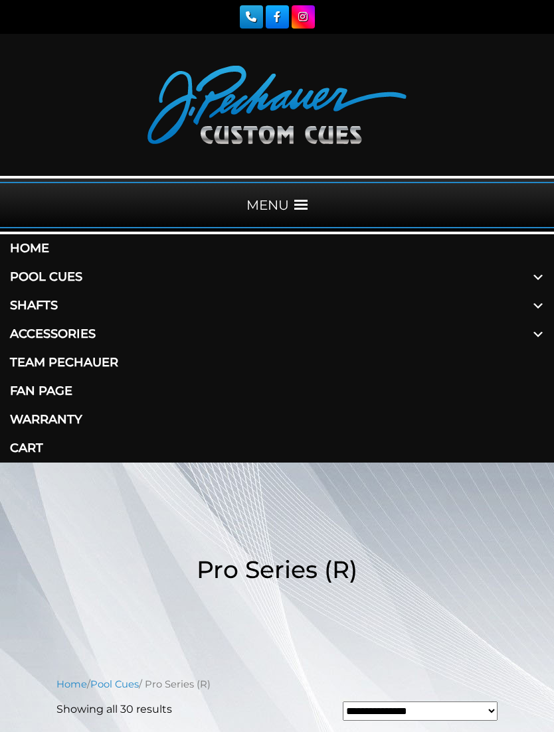
click at [540, 277] on span at bounding box center [538, 277] width 32 height 29
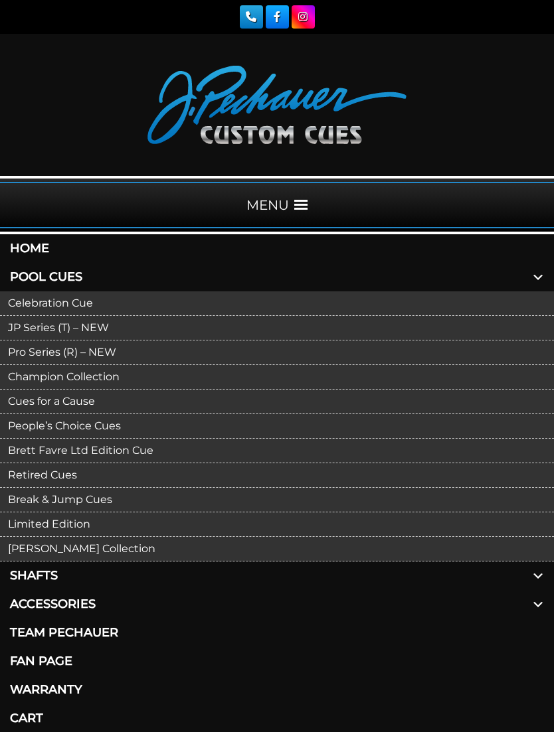
click at [109, 332] on link "JP Series (T) – NEW" at bounding box center [277, 328] width 554 height 25
click at [108, 380] on link "Champion Collection" at bounding box center [277, 377] width 554 height 25
click at [93, 406] on link "Cues for a Cause" at bounding box center [277, 402] width 554 height 25
click at [111, 429] on link "People’s Choice Cues" at bounding box center [277, 426] width 554 height 25
click at [79, 523] on link "Limited Edition" at bounding box center [277, 524] width 554 height 25
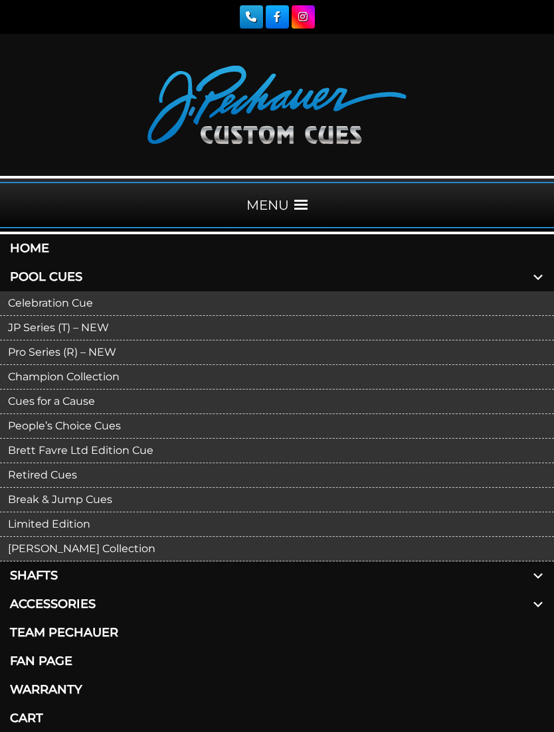
click at [129, 546] on link "[PERSON_NAME] Collection" at bounding box center [277, 549] width 554 height 25
click at [106, 357] on link "Pro Series (R) – NEW" at bounding box center [277, 353] width 554 height 25
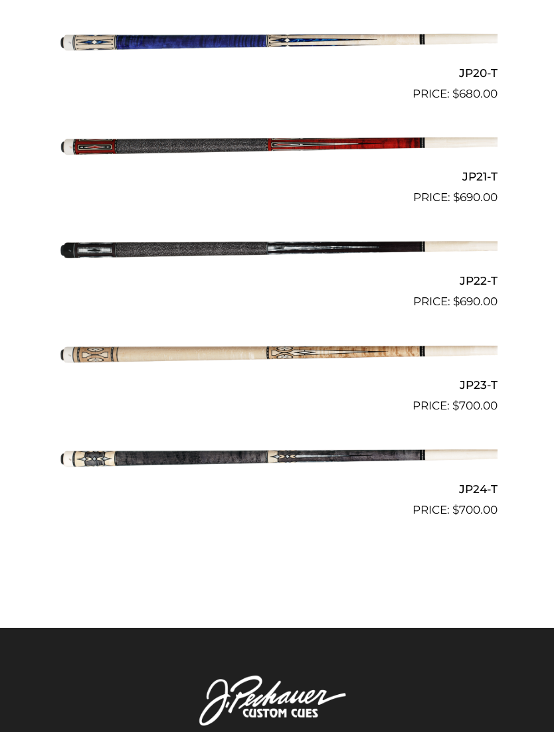
scroll to position [2477, 0]
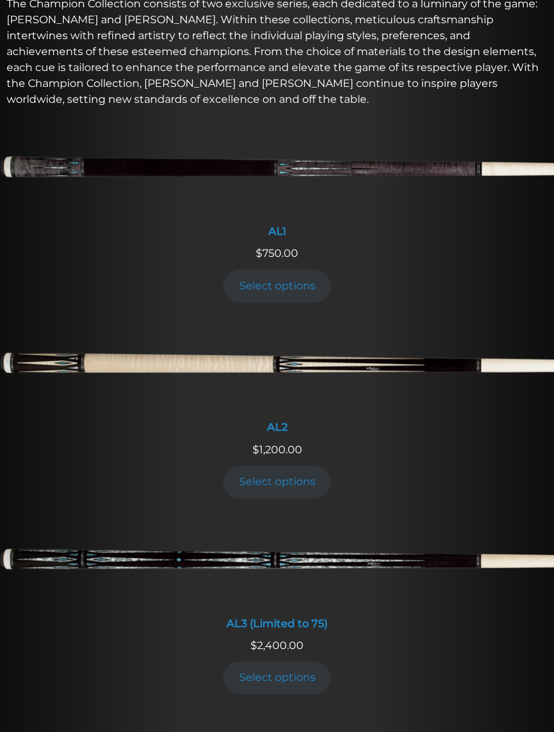
scroll to position [589, 0]
click at [368, 353] on img at bounding box center [277, 368] width 554 height 92
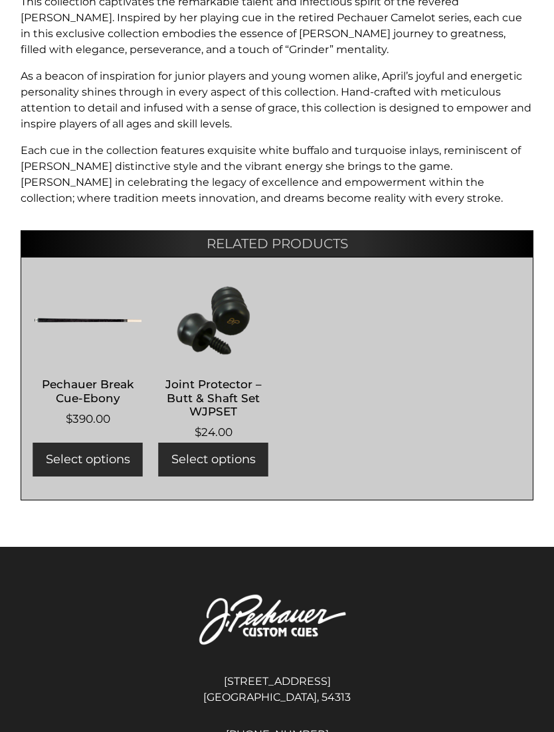
scroll to position [1298, 0]
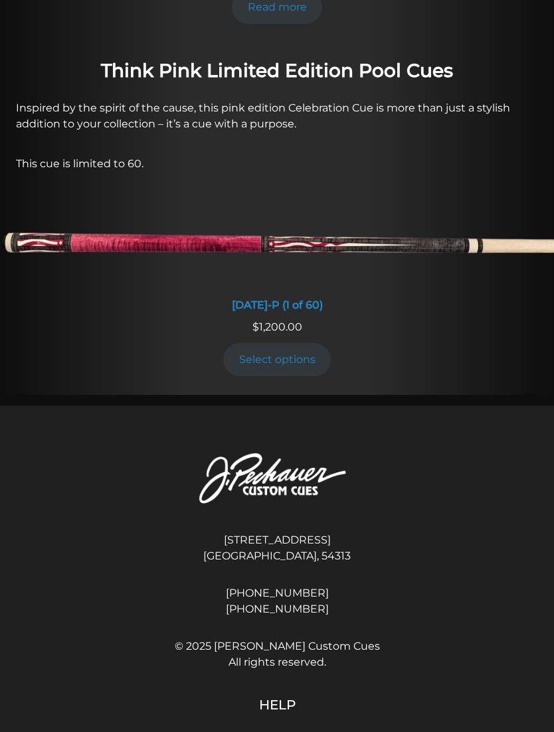
scroll to position [1118, 0]
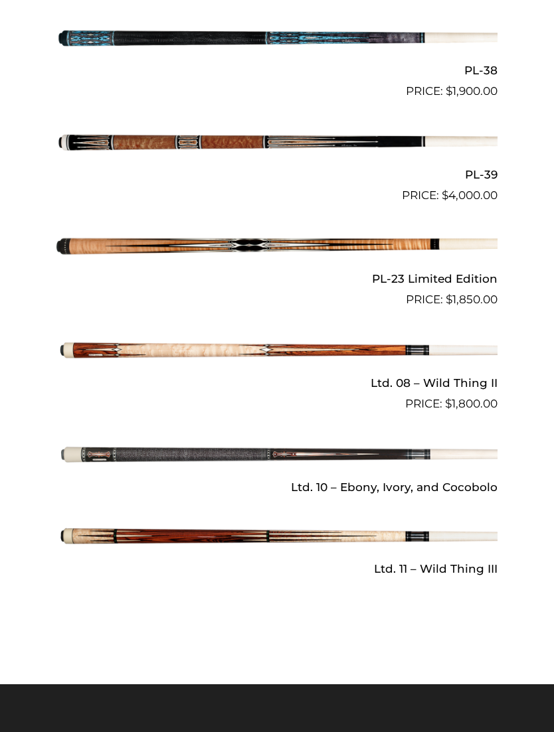
scroll to position [1482, 0]
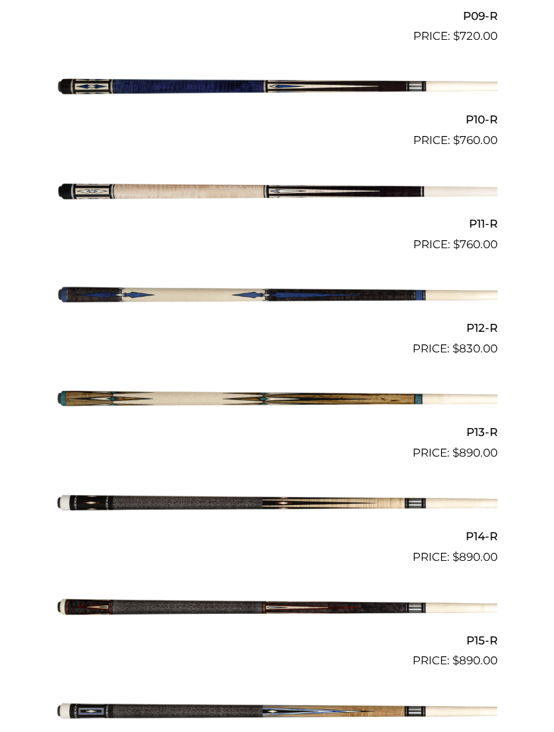
scroll to position [1389, 0]
click at [415, 390] on img at bounding box center [276, 400] width 441 height 73
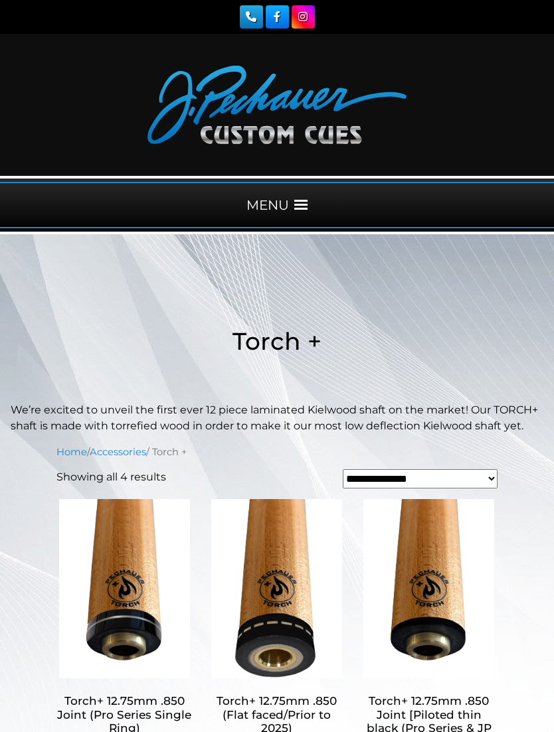
scroll to position [436, 0]
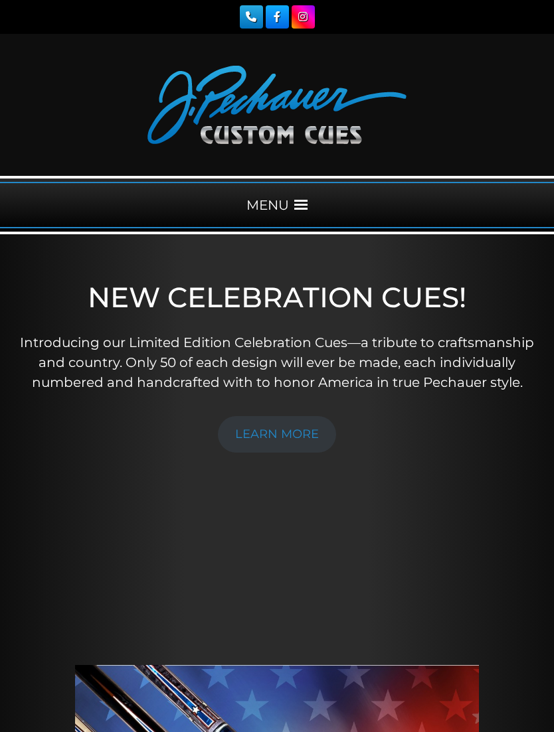
click at [307, 210] on span at bounding box center [300, 204] width 13 height 13
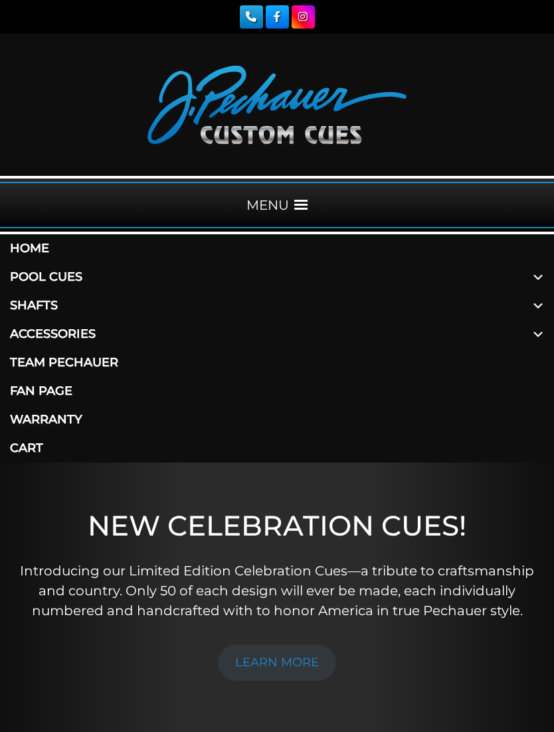
click at [67, 278] on link "Pool Cues" at bounding box center [277, 277] width 554 height 29
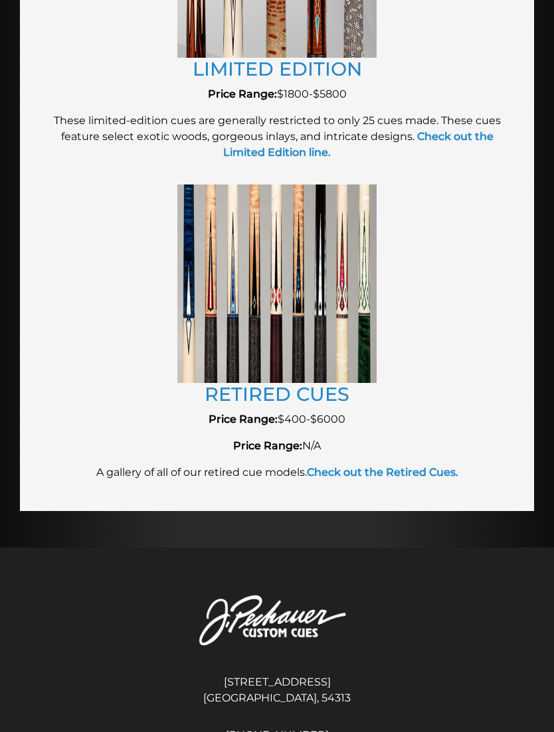
scroll to position [2703, 0]
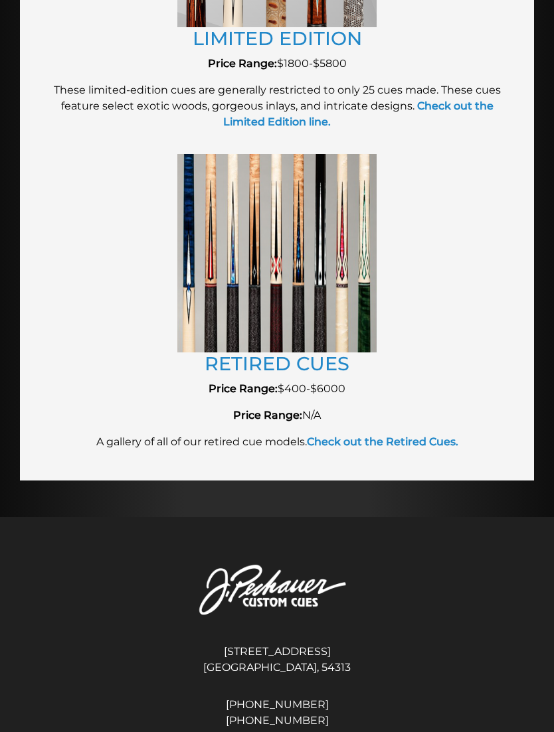
click at [332, 362] on link "RETIRED CUES" at bounding box center [276, 363] width 145 height 23
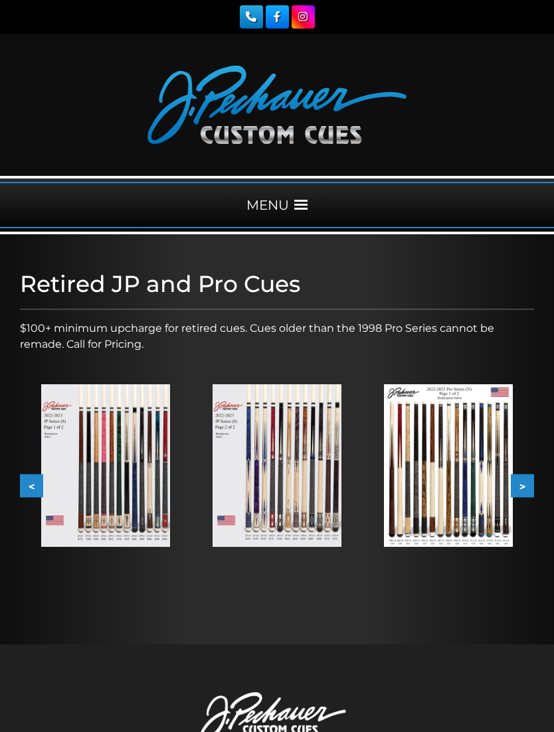
click at [107, 424] on img at bounding box center [105, 465] width 129 height 162
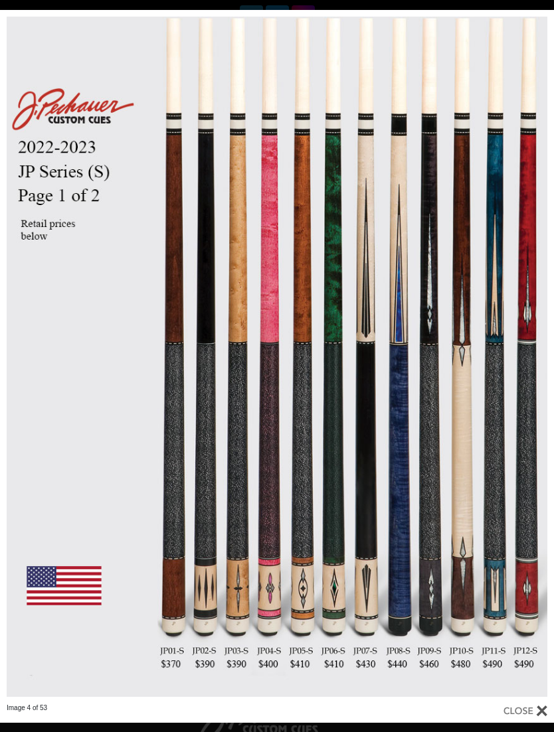
click at [512, 169] on link at bounding box center [429, 357] width 249 height 694
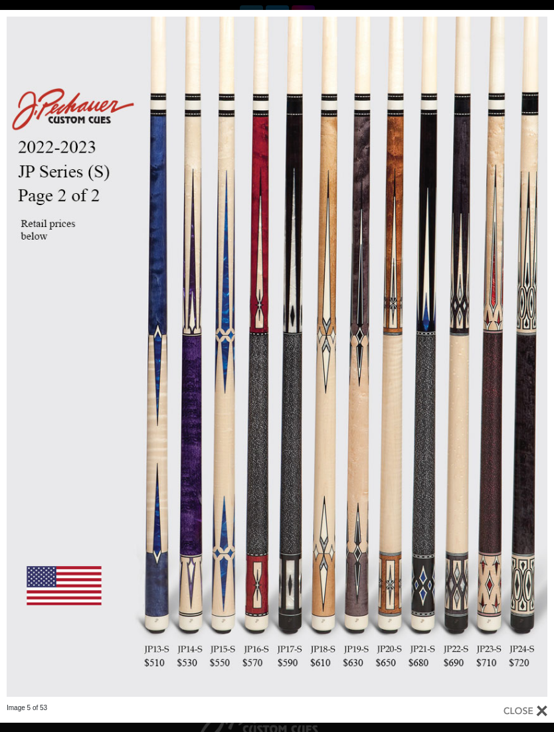
click at [534, 360] on link at bounding box center [429, 357] width 249 height 694
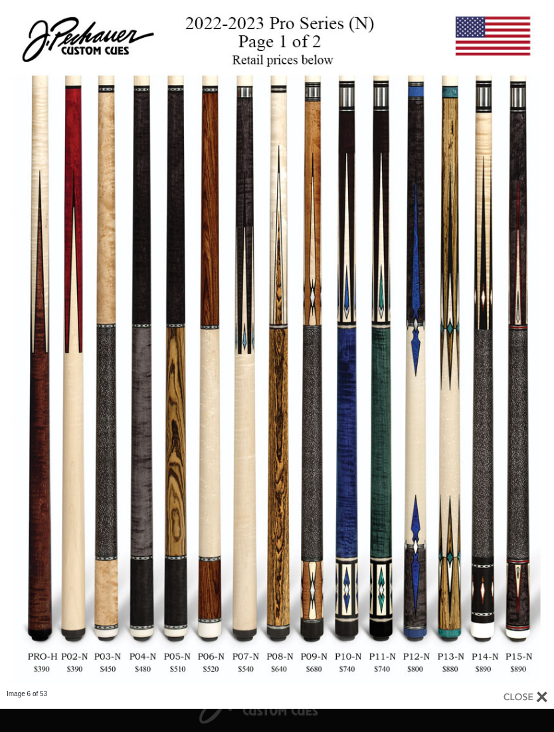
scroll to position [19, 0]
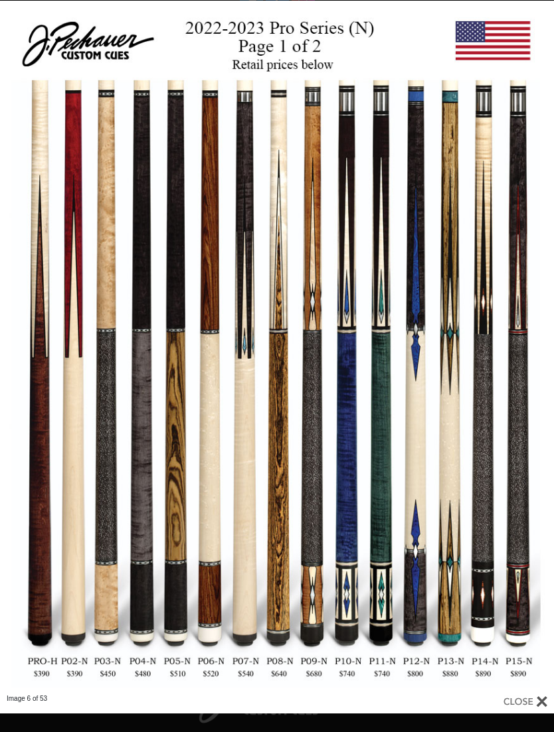
click at [535, 349] on link at bounding box center [429, 348] width 249 height 694
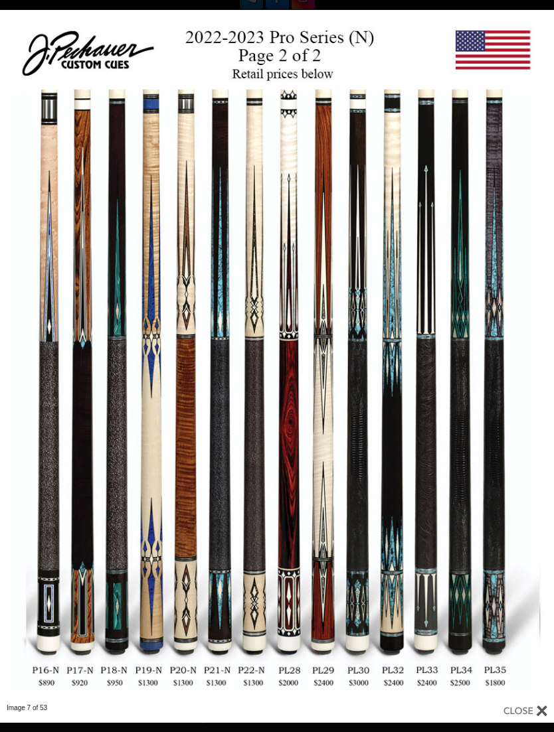
click at [540, 356] on link at bounding box center [429, 357] width 249 height 694
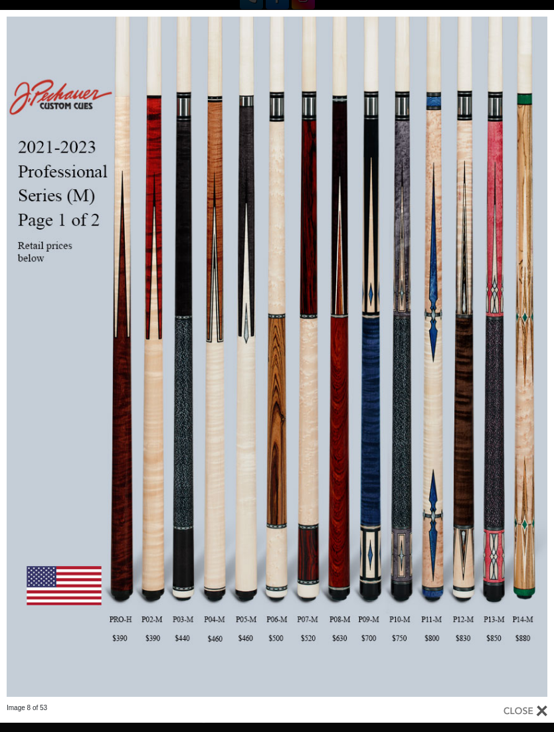
click at [541, 354] on link at bounding box center [429, 357] width 249 height 694
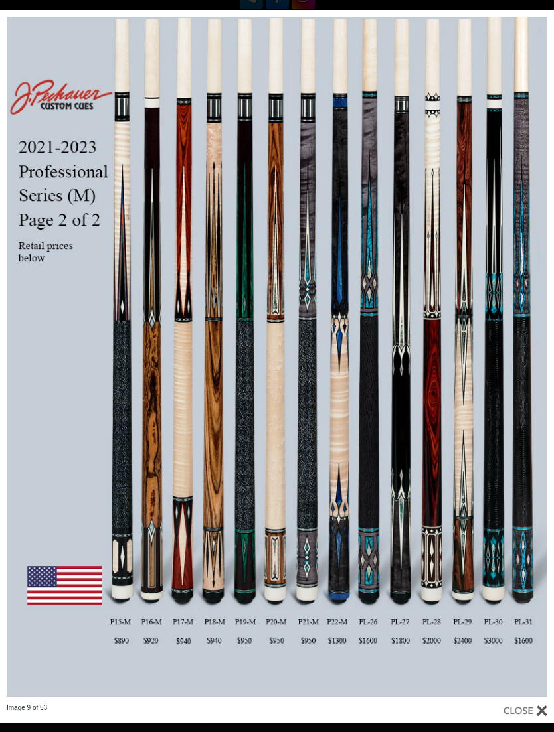
click at [245, 366] on link at bounding box center [124, 357] width 249 height 694
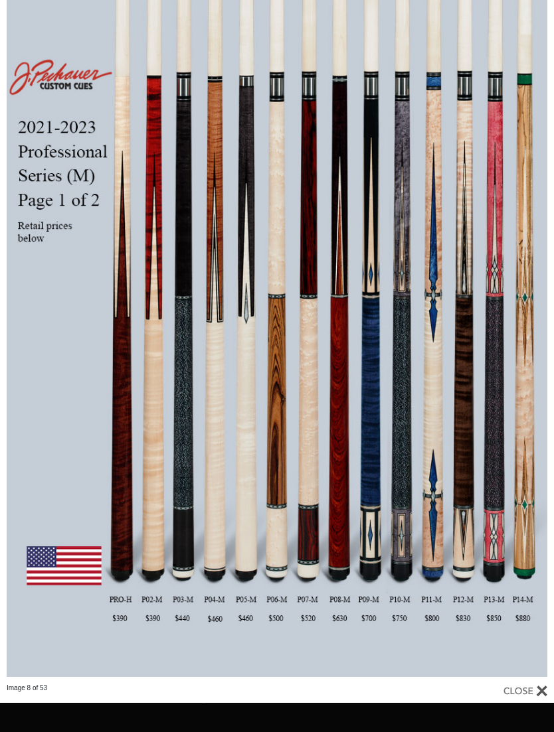
scroll to position [15, 0]
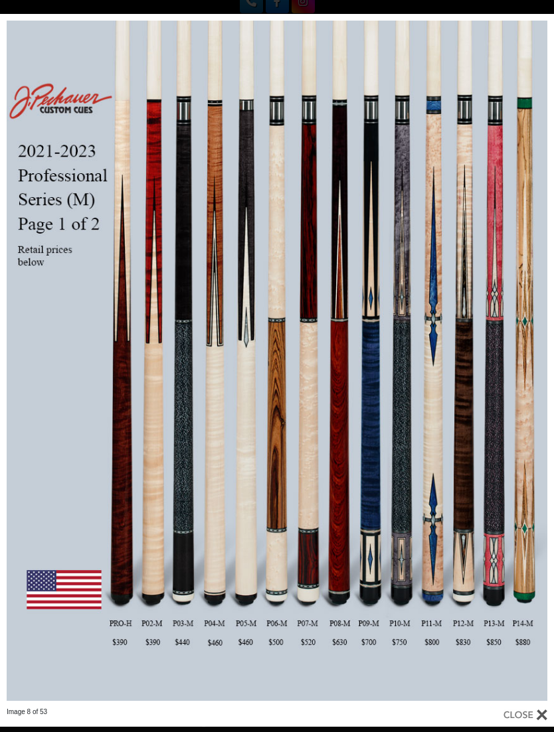
click at [9, 369] on link at bounding box center [124, 361] width 249 height 694
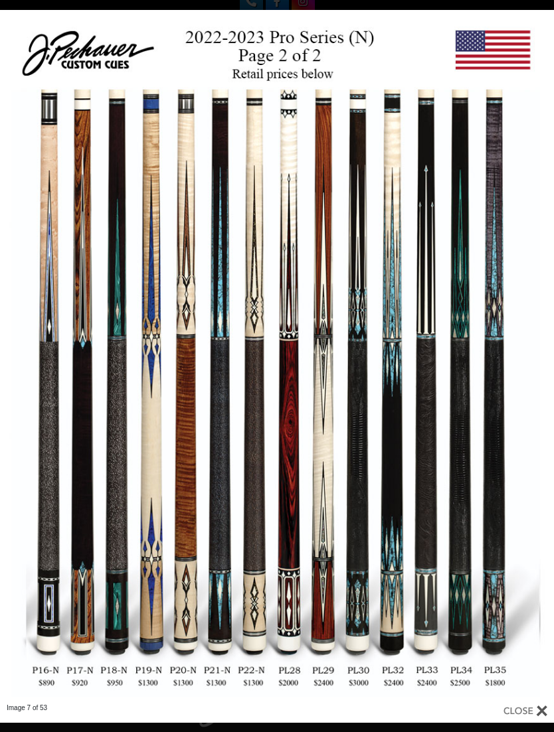
click at [528, 348] on link at bounding box center [429, 357] width 249 height 694
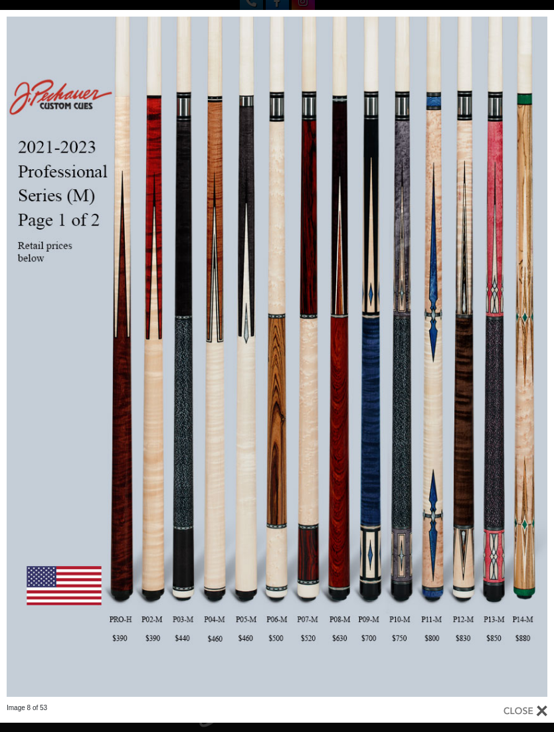
click at [543, 358] on link at bounding box center [429, 357] width 249 height 694
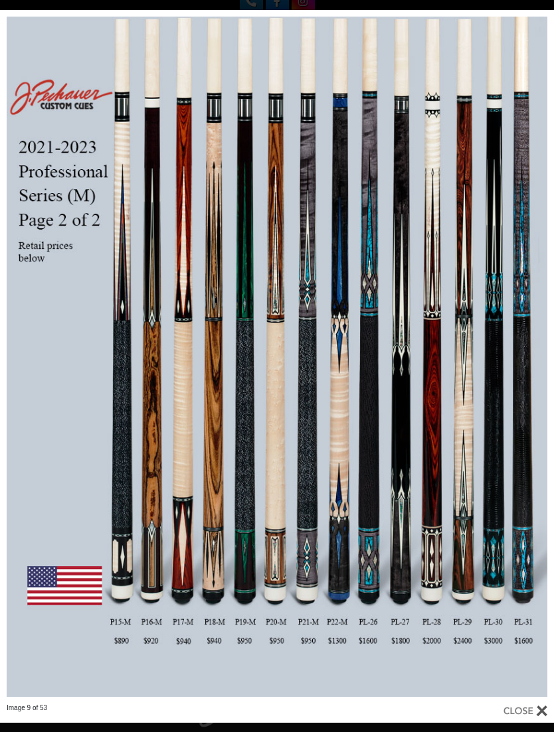
scroll to position [58, 0]
click at [540, 360] on link at bounding box center [429, 357] width 249 height 694
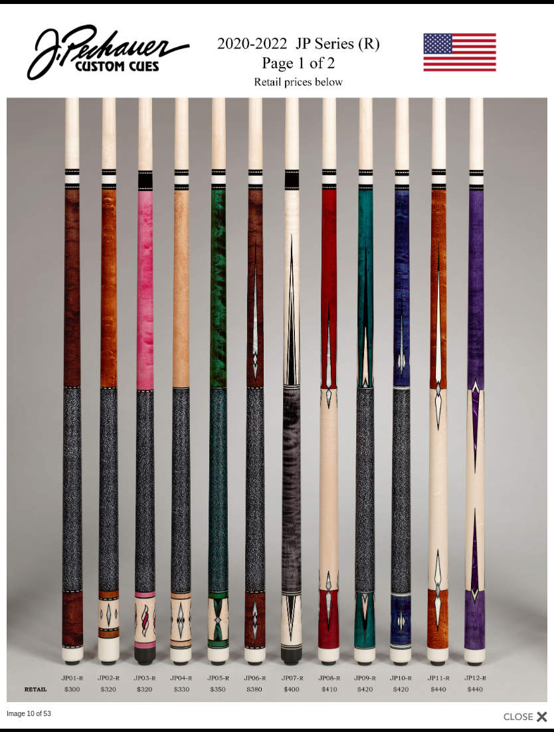
click at [539, 357] on link at bounding box center [429, 357] width 249 height 706
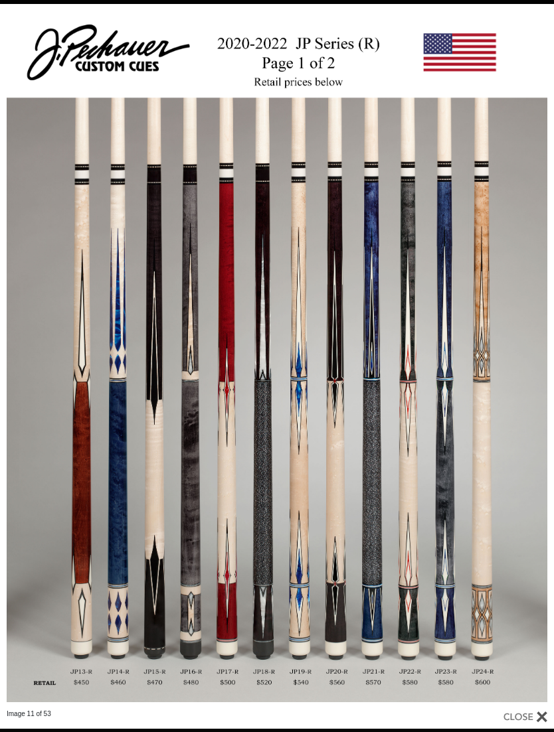
scroll to position [0, 0]
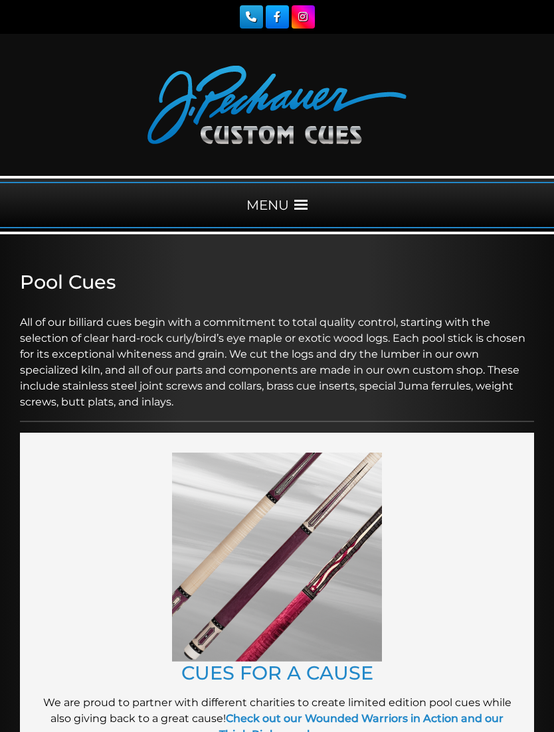
scroll to position [2745, 0]
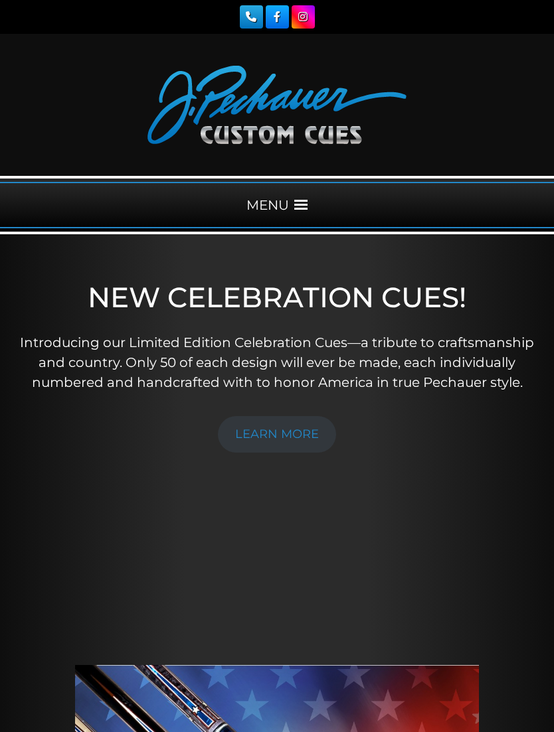
click at [295, 215] on div "MENU" at bounding box center [277, 205] width 554 height 46
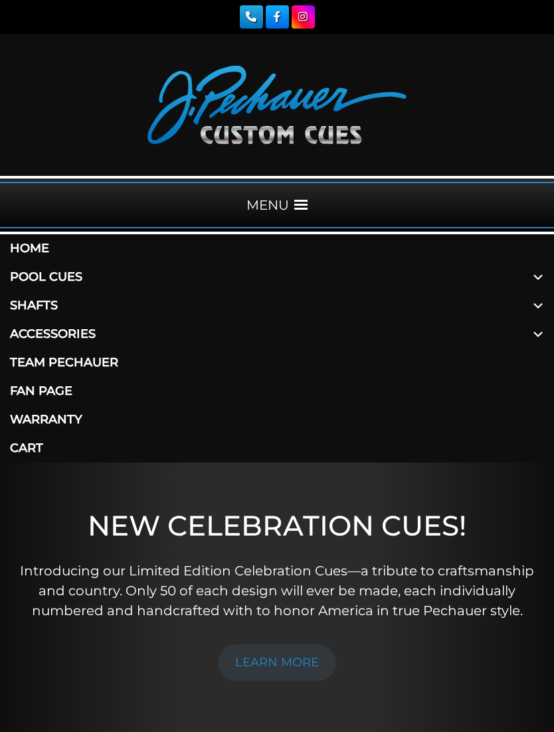
click at [70, 285] on link "Pool Cues" at bounding box center [277, 277] width 554 height 29
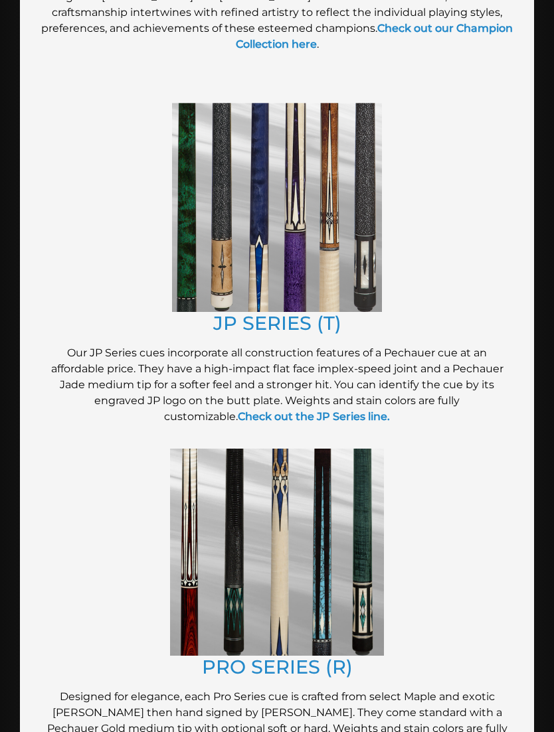
scroll to position [1033, 0]
click at [354, 214] on img at bounding box center [277, 208] width 210 height 208
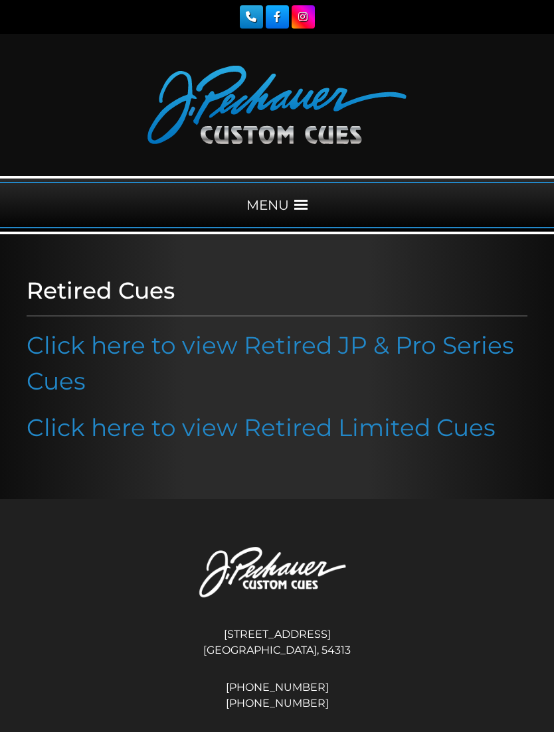
click at [459, 350] on link "Click here to view Retired JP & Pro Series Cues" at bounding box center [270, 363] width 487 height 65
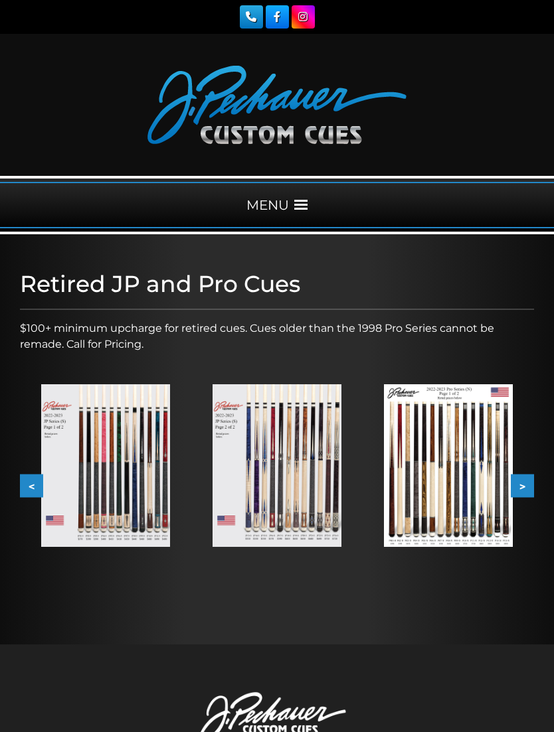
click at [118, 493] on img at bounding box center [105, 465] width 129 height 162
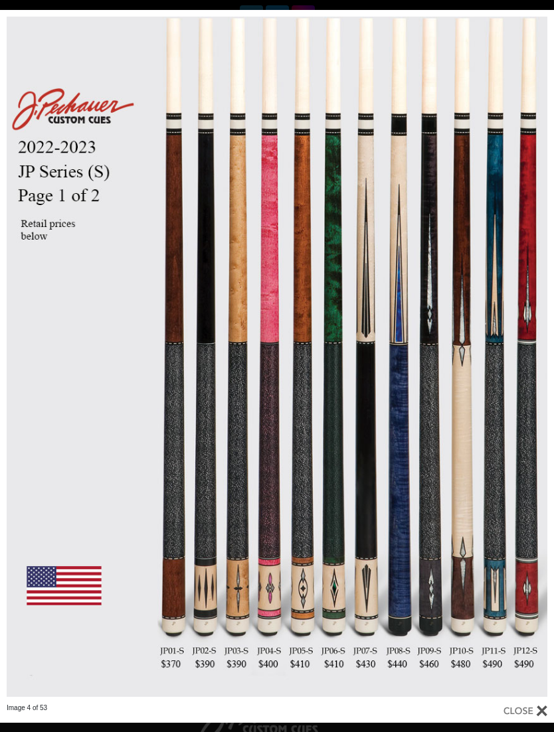
click at [536, 360] on link at bounding box center [429, 357] width 249 height 694
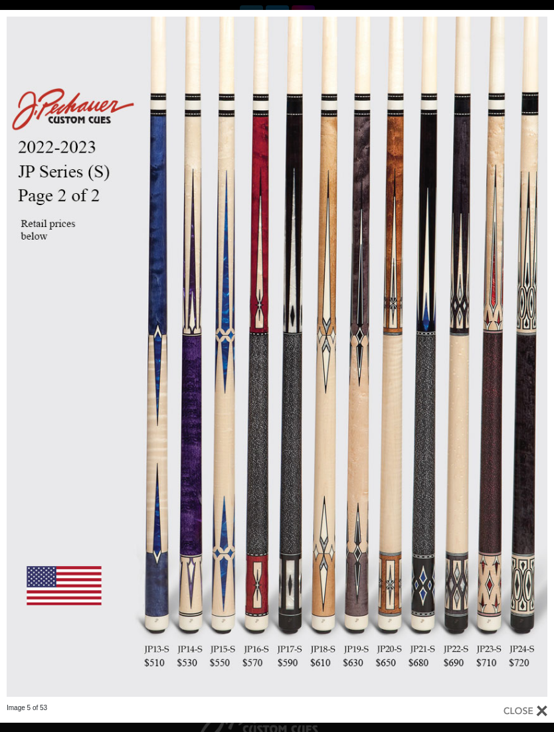
click at [539, 356] on link at bounding box center [429, 357] width 249 height 694
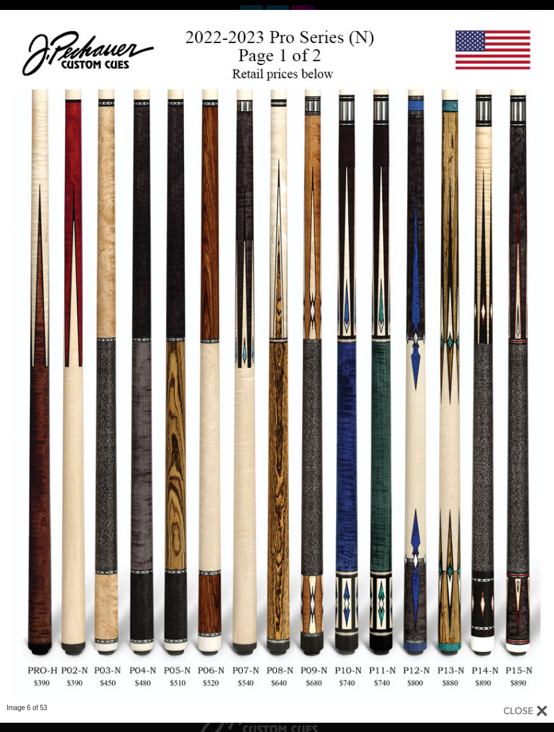
click at [546, 356] on link at bounding box center [429, 357] width 249 height 694
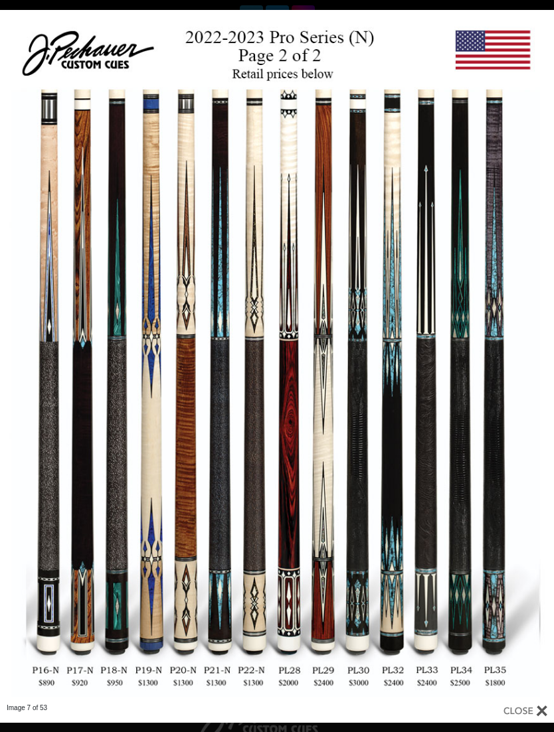
click at [546, 353] on link at bounding box center [429, 357] width 249 height 694
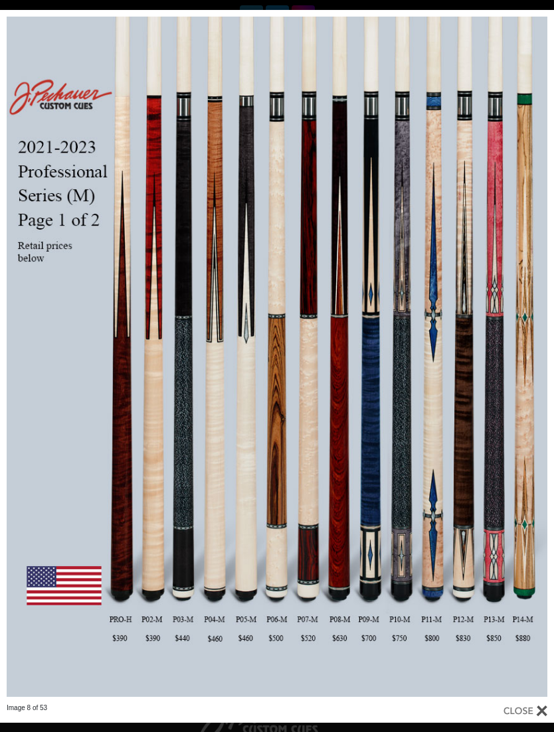
click at [536, 359] on link at bounding box center [429, 357] width 249 height 694
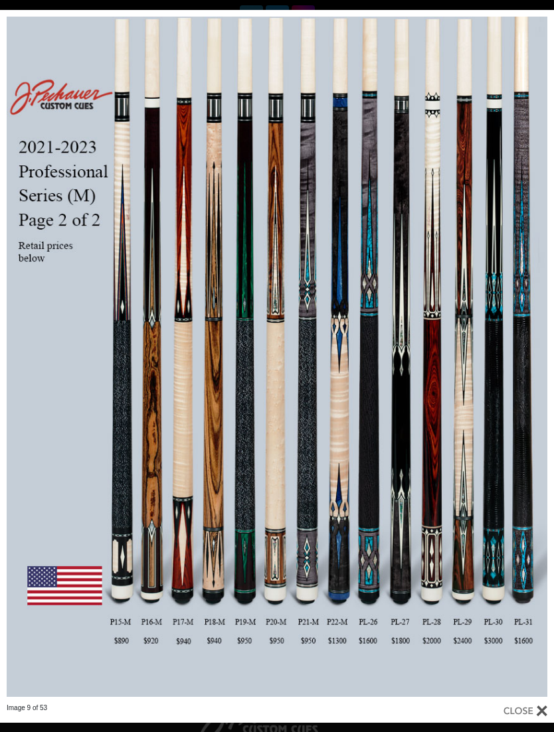
click at [544, 358] on link at bounding box center [429, 357] width 249 height 694
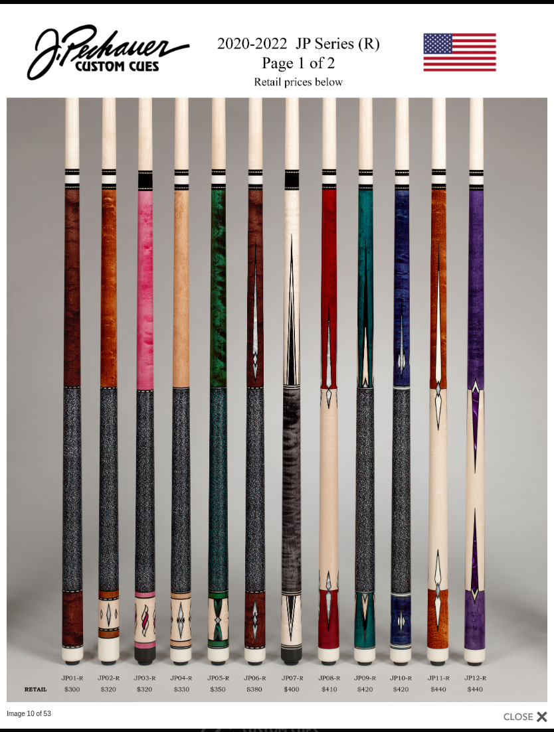
click at [540, 358] on link at bounding box center [429, 357] width 249 height 706
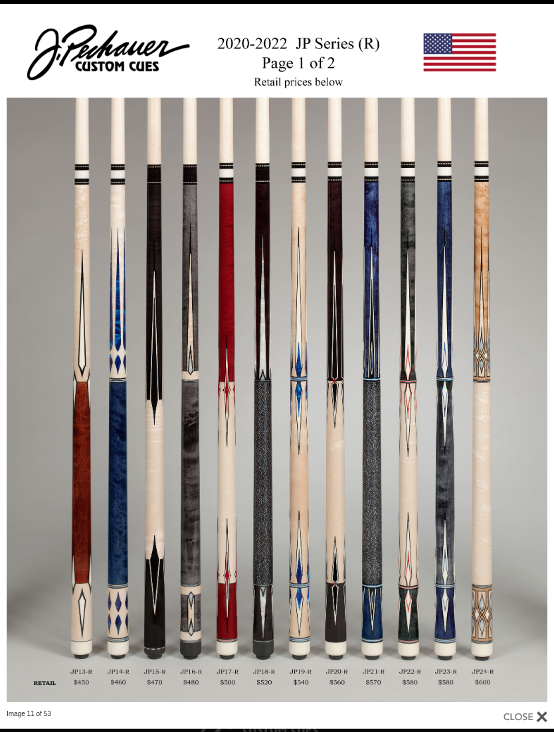
click at [538, 362] on link at bounding box center [429, 357] width 249 height 706
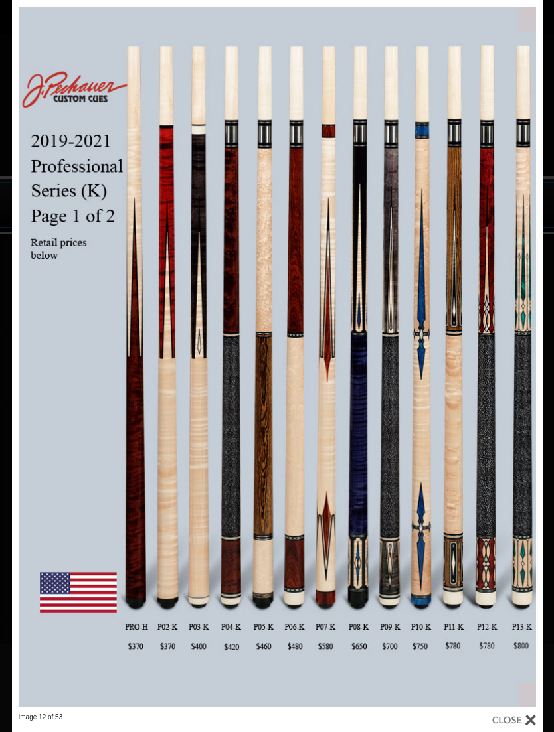
click at [530, 356] on link at bounding box center [422, 356] width 239 height 713
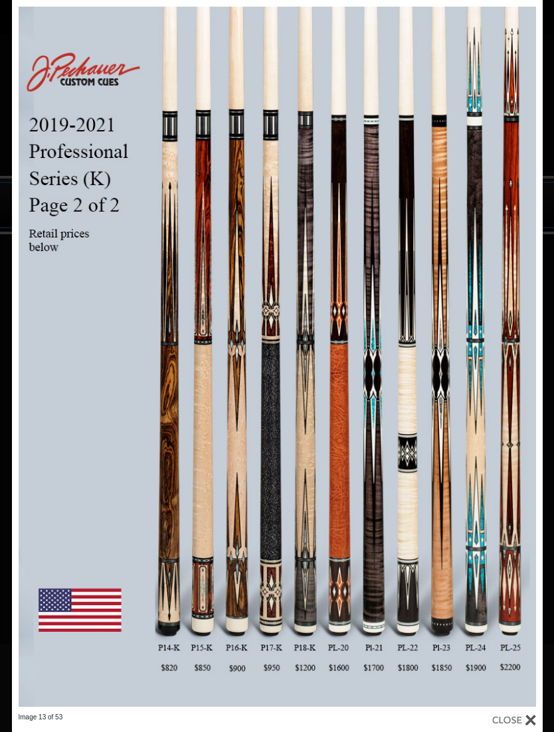
click at [534, 356] on link at bounding box center [422, 356] width 239 height 713
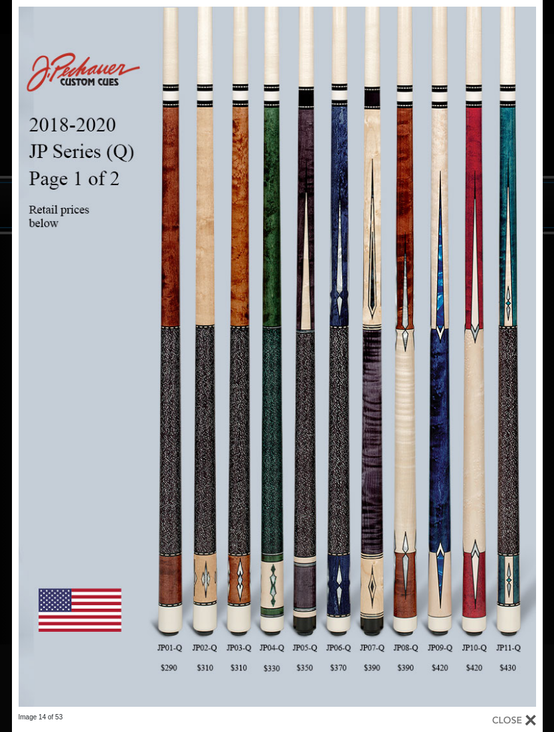
click at [533, 351] on link at bounding box center [422, 356] width 239 height 713
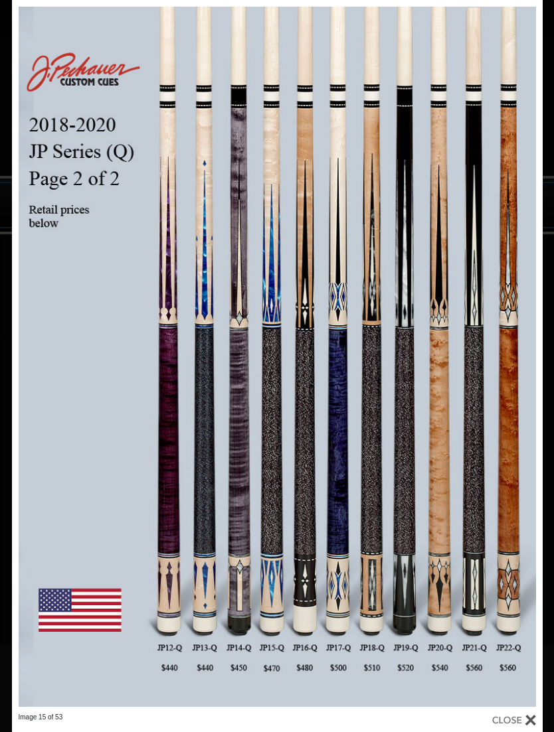
click at [526, 359] on link at bounding box center [422, 356] width 239 height 713
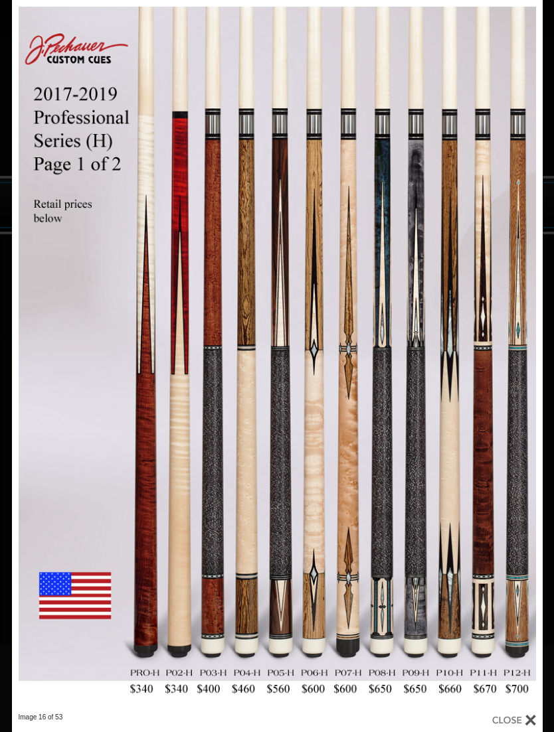
click at [530, 360] on link at bounding box center [422, 356] width 239 height 713
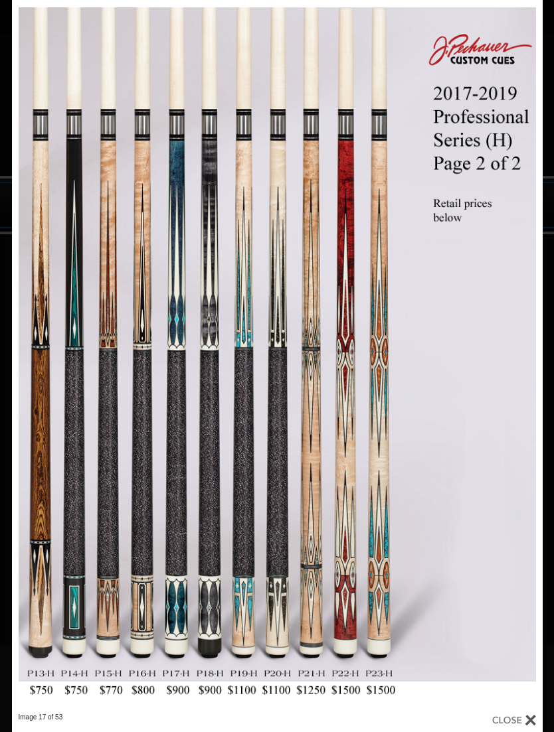
click at [532, 358] on link at bounding box center [422, 356] width 239 height 713
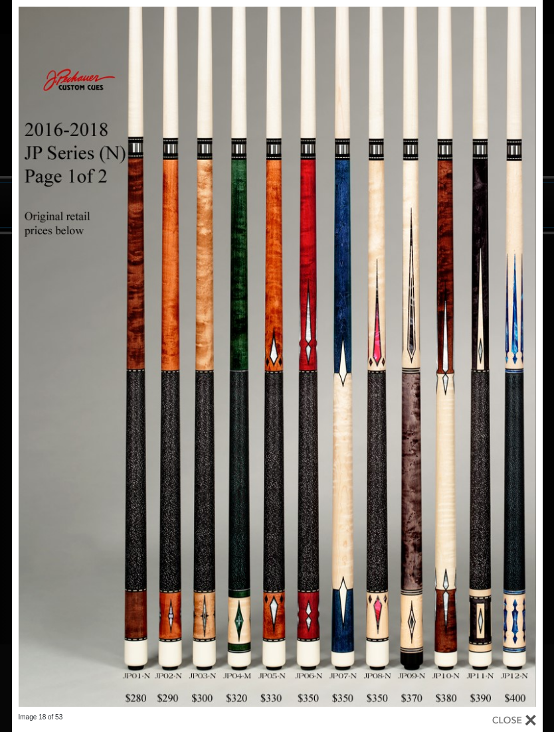
click at [532, 358] on link at bounding box center [422, 356] width 239 height 713
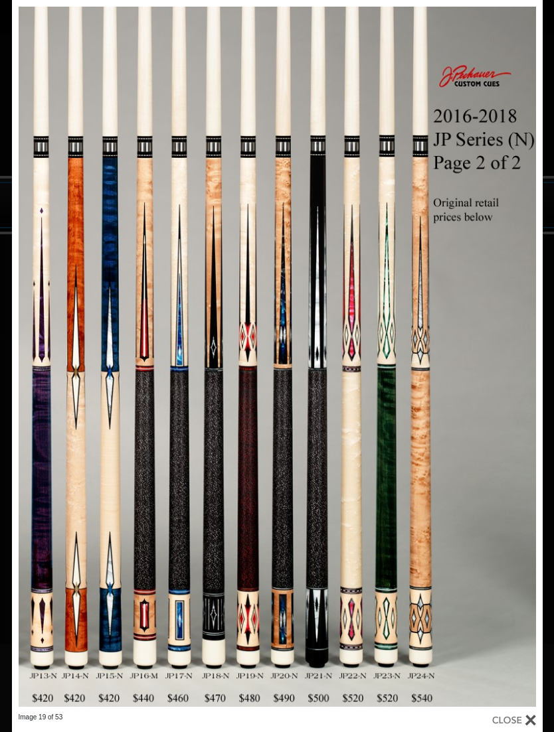
click at [532, 356] on link at bounding box center [422, 356] width 239 height 713
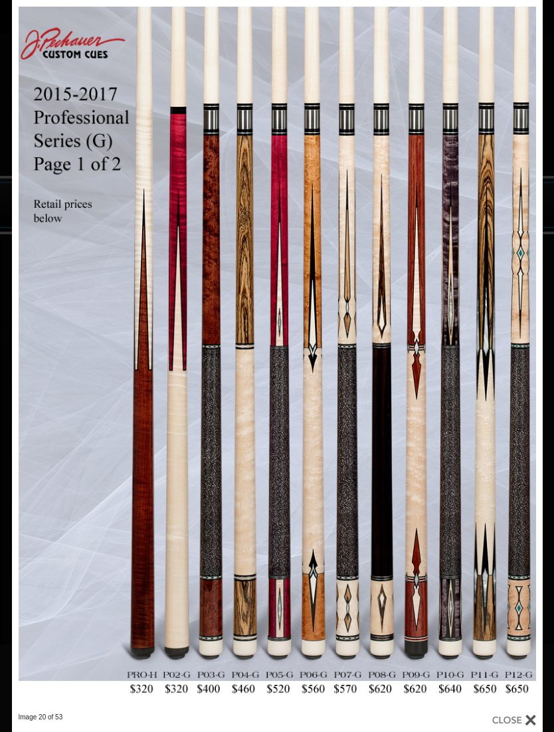
click at [530, 358] on link at bounding box center [422, 356] width 239 height 713
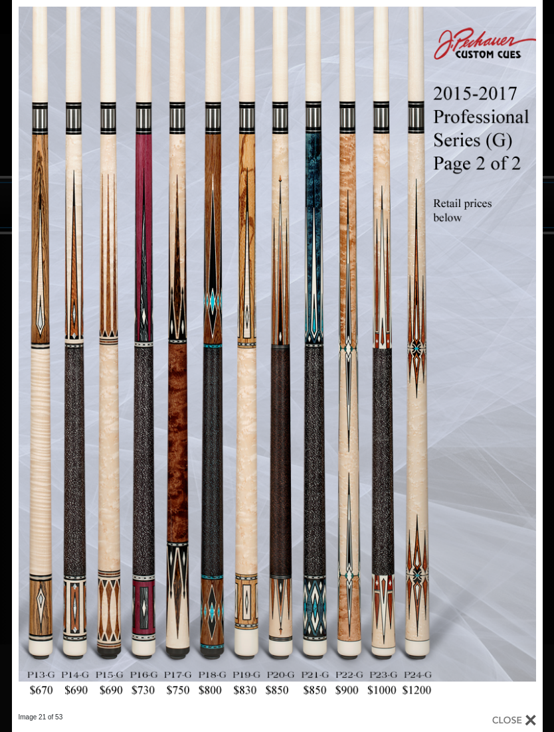
click at [530, 358] on link at bounding box center [422, 356] width 239 height 713
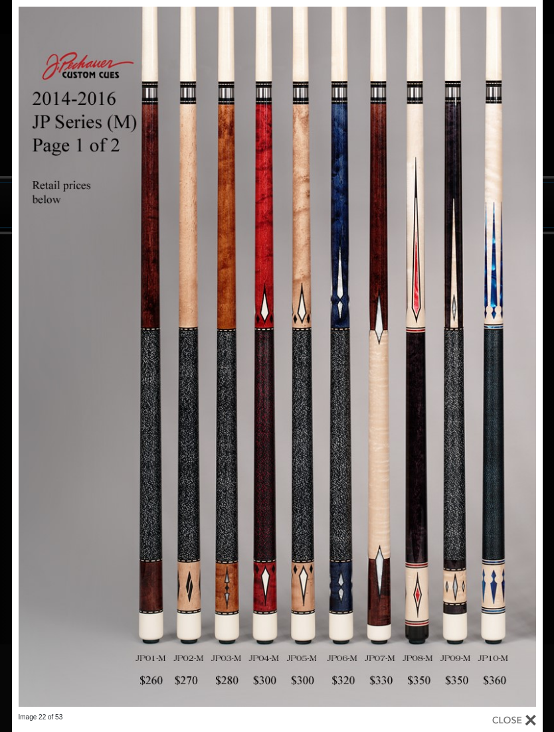
click at [526, 359] on link at bounding box center [422, 356] width 239 height 713
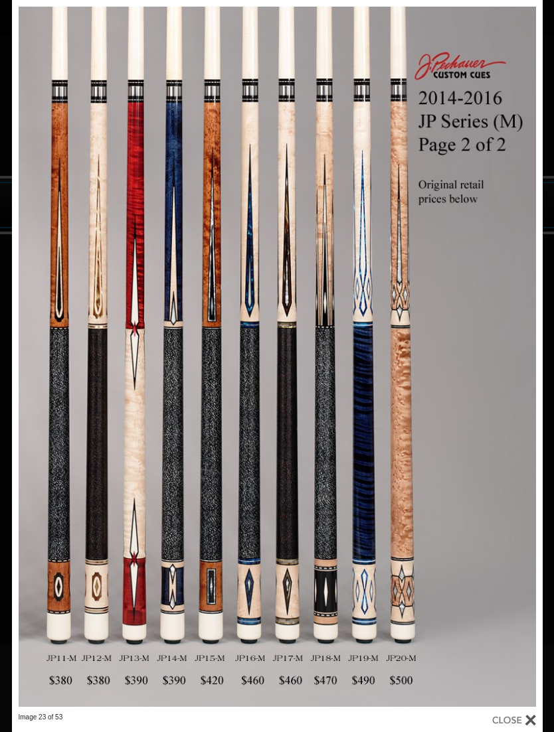
click at [528, 360] on link at bounding box center [422, 356] width 239 height 713
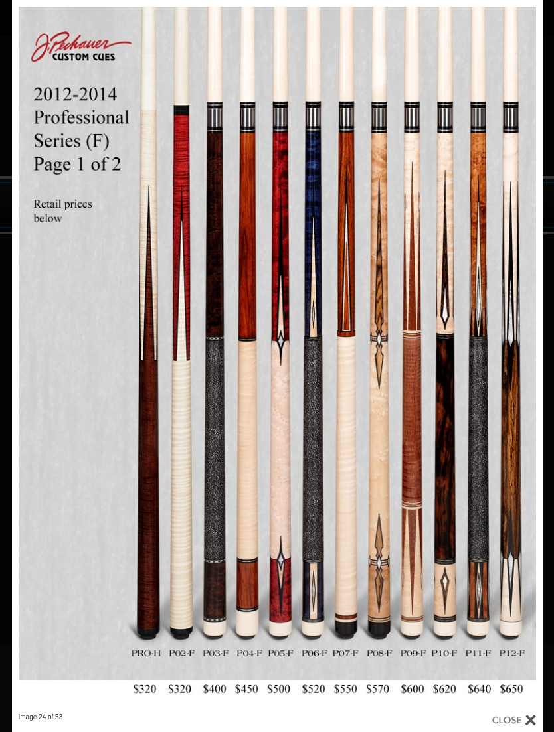
click at [534, 360] on link at bounding box center [422, 356] width 239 height 713
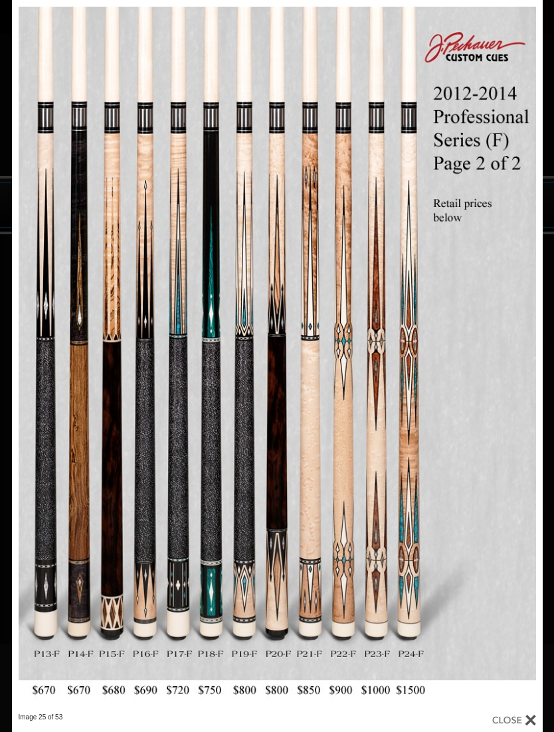
click at [531, 358] on link at bounding box center [422, 356] width 239 height 713
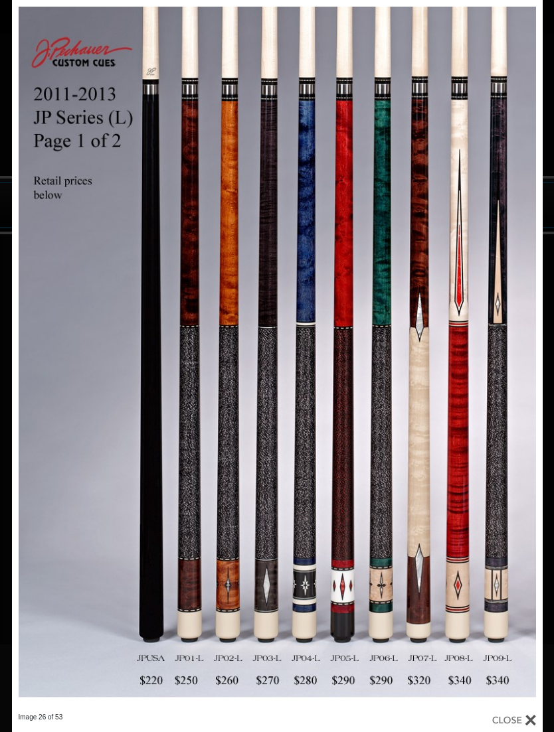
click at [530, 358] on link at bounding box center [422, 356] width 239 height 713
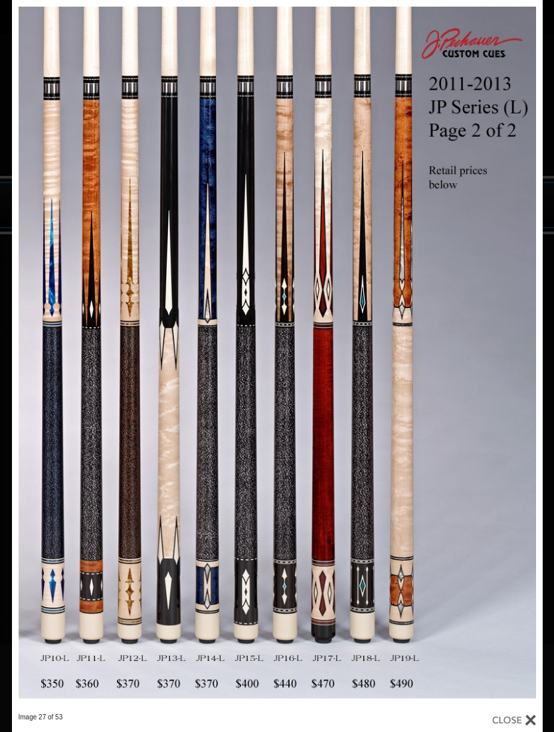
click at [532, 358] on link at bounding box center [422, 356] width 239 height 713
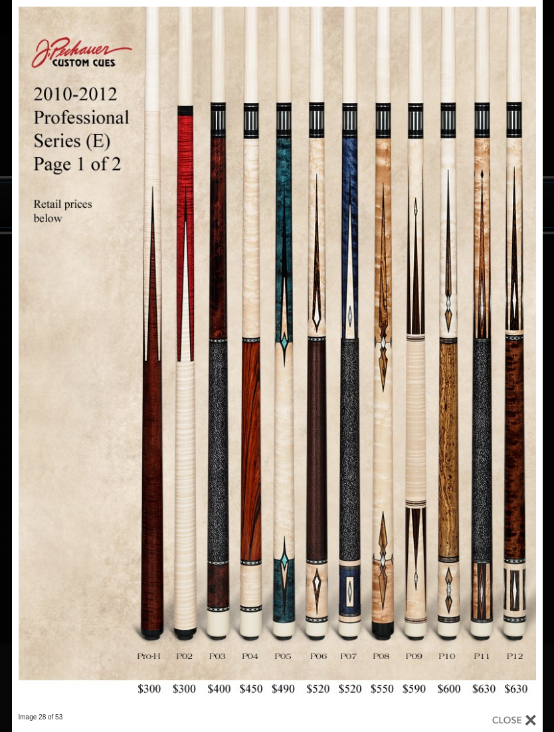
click at [527, 356] on link at bounding box center [422, 356] width 239 height 713
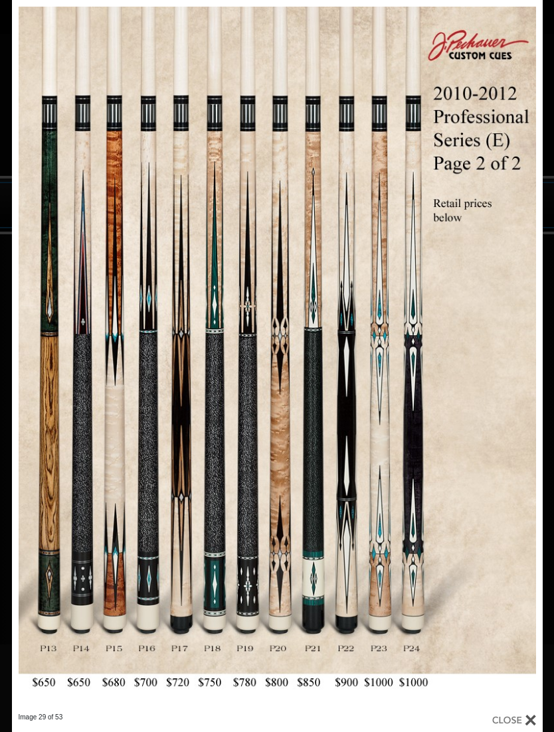
click at [532, 360] on link at bounding box center [422, 356] width 239 height 713
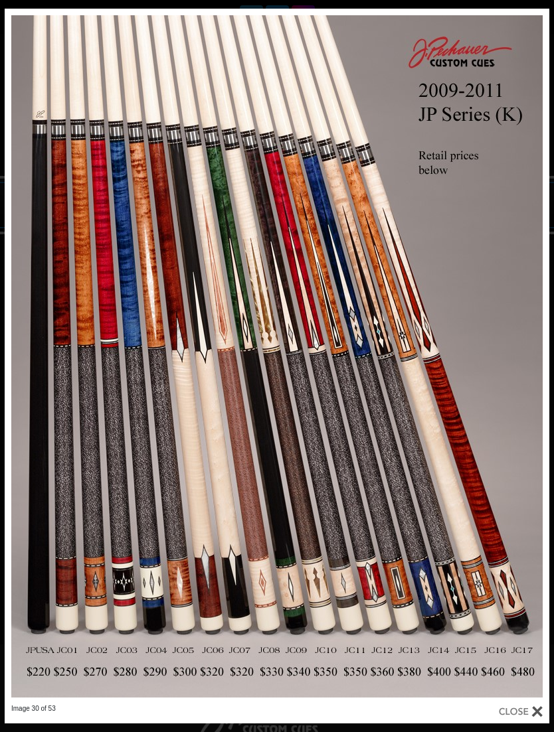
click at [533, 357] on link at bounding box center [426, 357] width 245 height 696
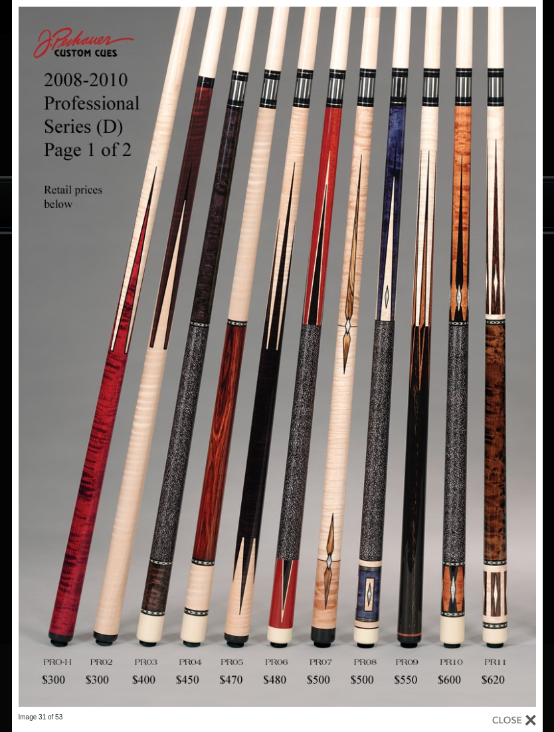
click at [522, 357] on link at bounding box center [422, 356] width 239 height 713
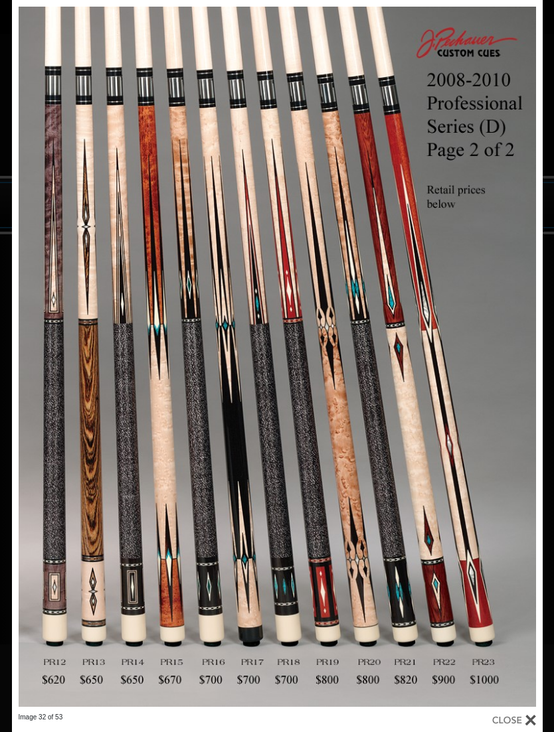
click at [526, 362] on link at bounding box center [422, 356] width 239 height 713
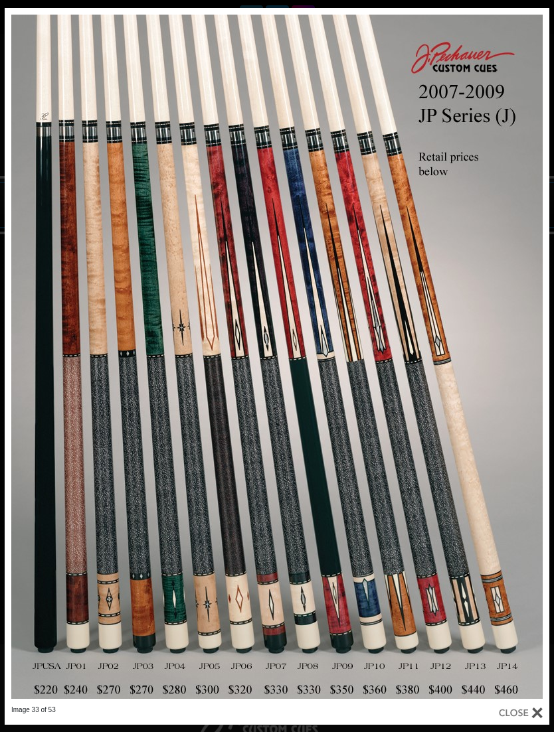
click at [540, 359] on link at bounding box center [426, 357] width 245 height 698
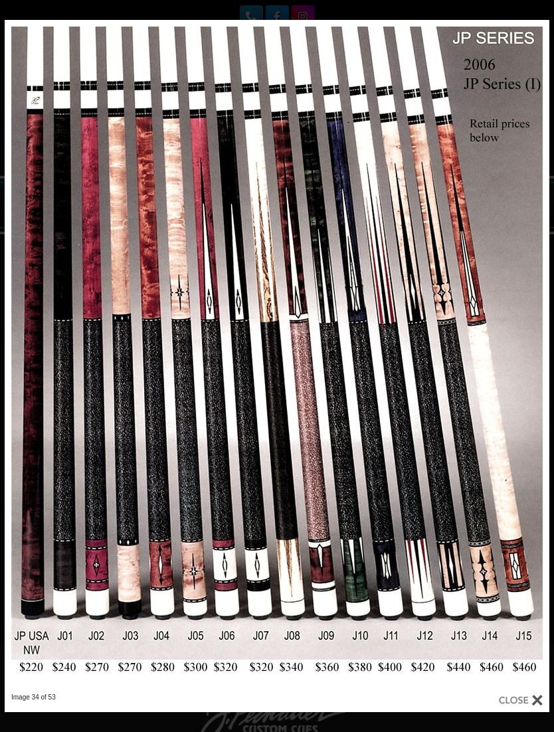
click at [539, 350] on link at bounding box center [426, 356] width 245 height 673
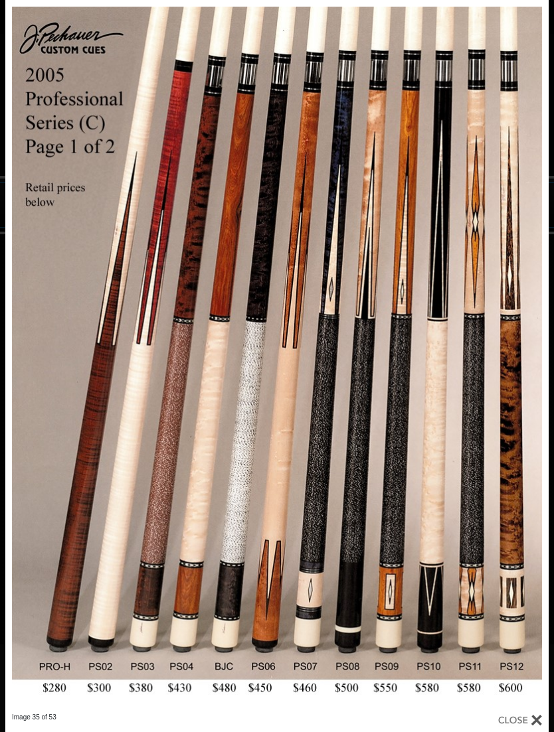
click at [540, 354] on link at bounding box center [426, 356] width 244 height 713
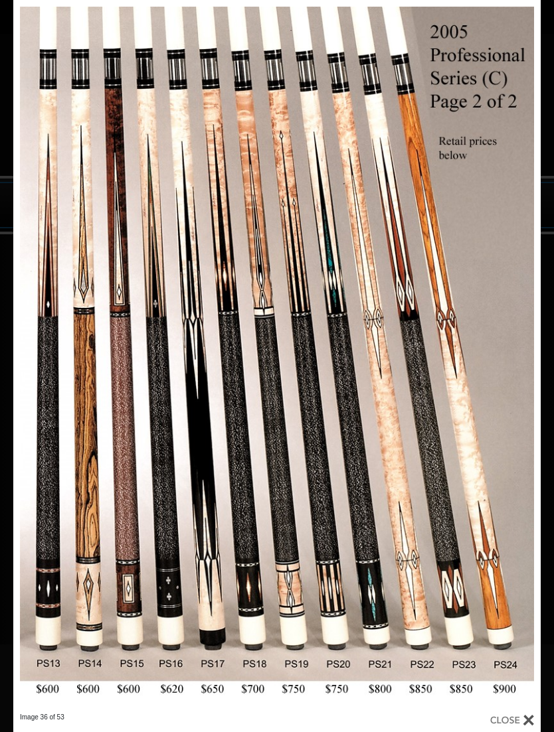
click at [534, 356] on link at bounding box center [421, 356] width 237 height 713
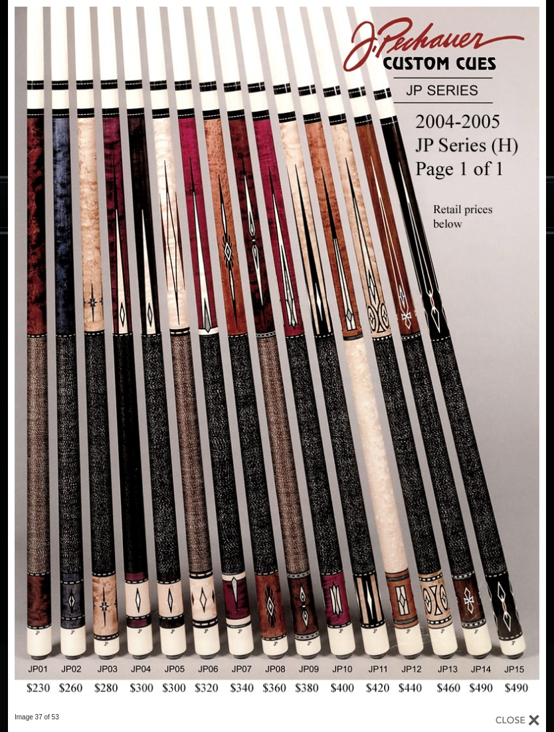
click at [544, 348] on link at bounding box center [425, 356] width 242 height 713
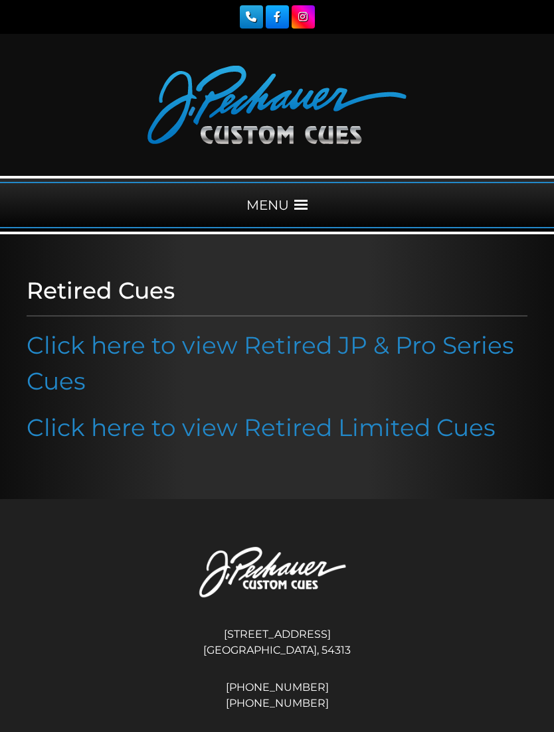
click at [303, 192] on div "MENU" at bounding box center [277, 205] width 554 height 46
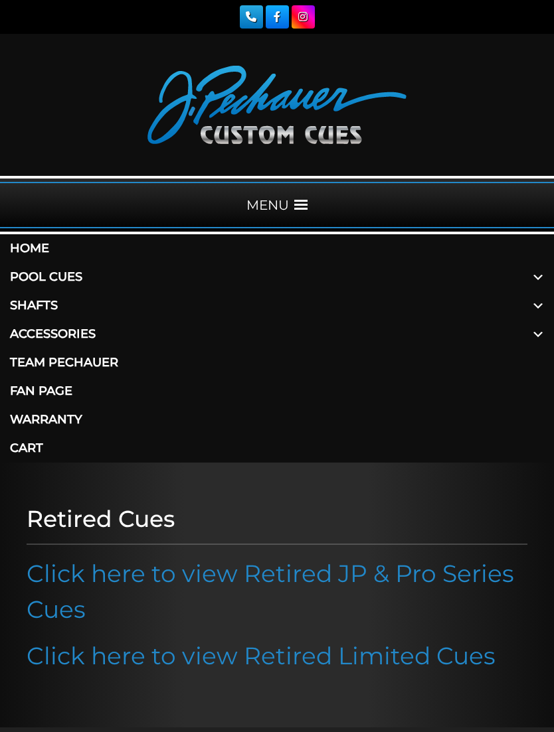
click at [76, 277] on link "Pool Cues" at bounding box center [277, 277] width 554 height 29
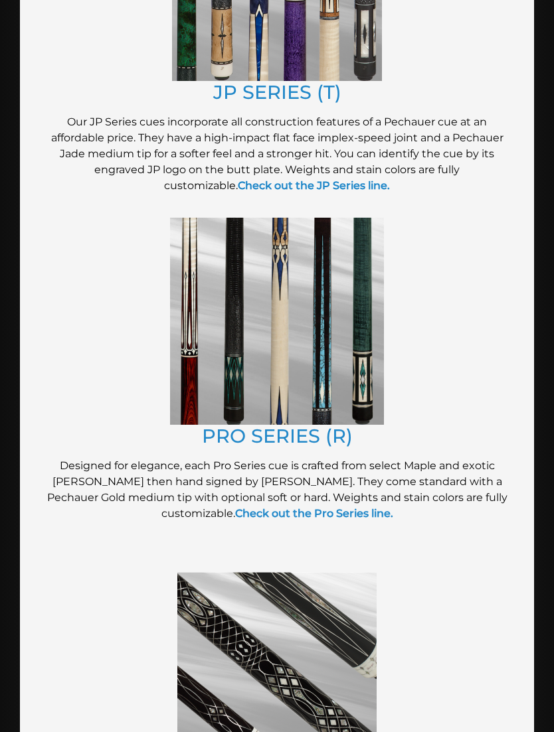
scroll to position [1270, 0]
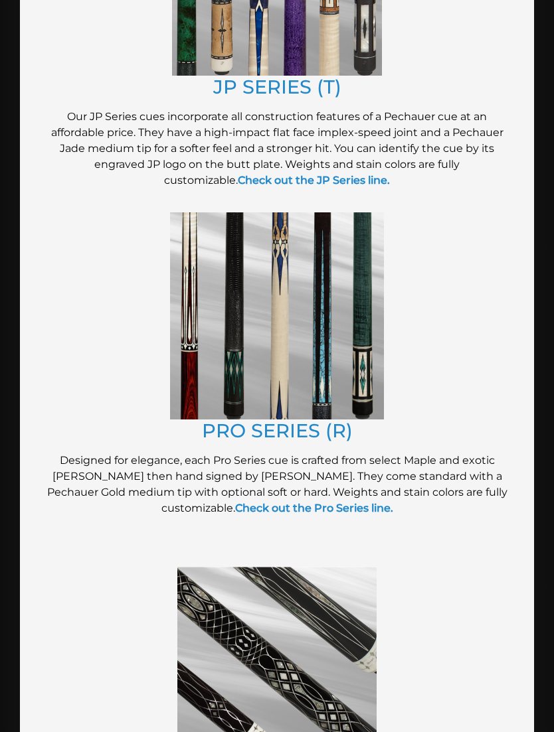
click at [327, 431] on link "PRO SERIES (R)" at bounding box center [277, 431] width 151 height 23
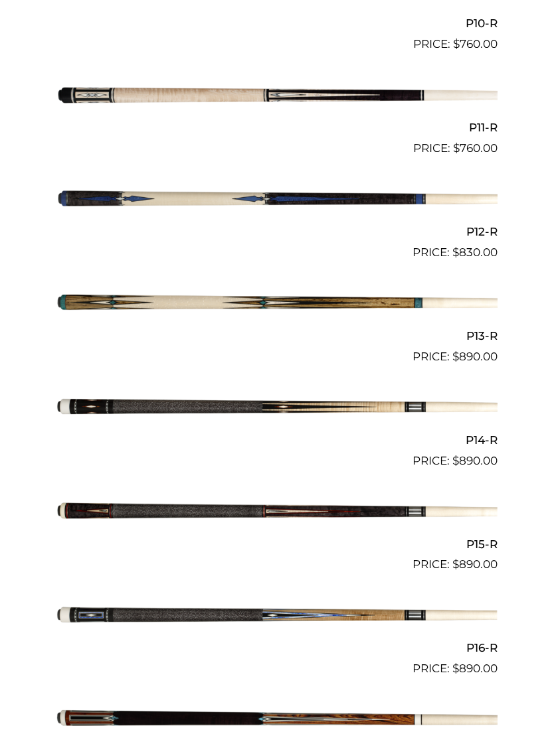
scroll to position [1486, 0]
